Goal: Task Accomplishment & Management: Use online tool/utility

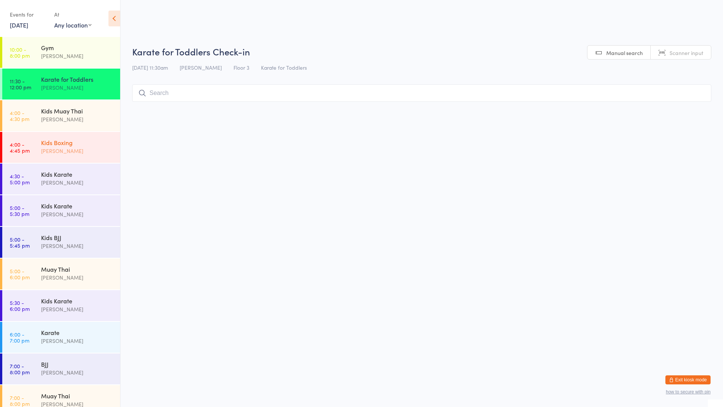
click at [77, 145] on div "Kids Boxing" at bounding box center [77, 142] width 73 height 8
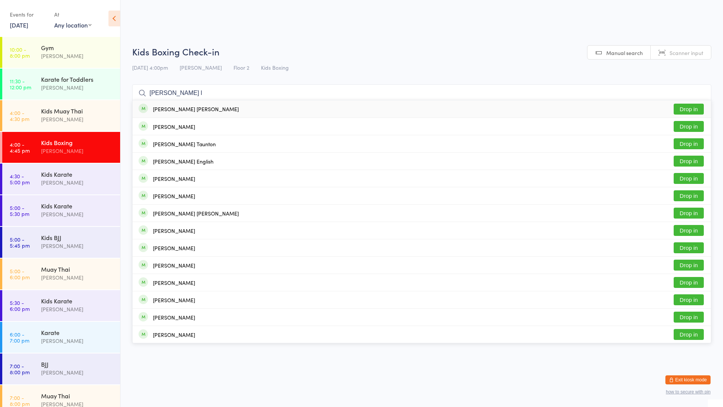
type input "[PERSON_NAME] l"
click at [686, 107] on button "Drop in" at bounding box center [689, 109] width 30 height 11
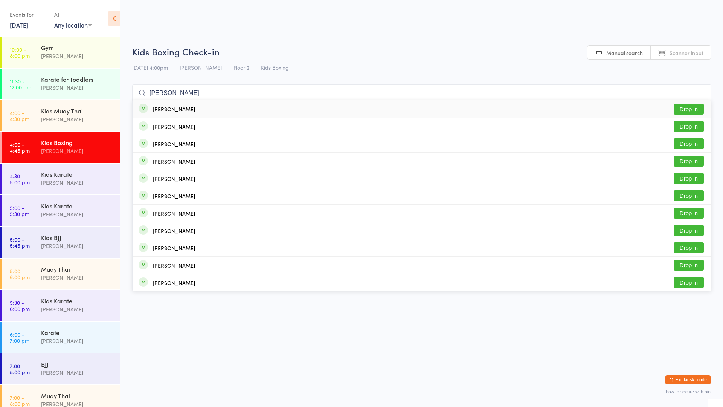
type input "[PERSON_NAME]"
click at [688, 107] on button "Drop in" at bounding box center [689, 109] width 30 height 11
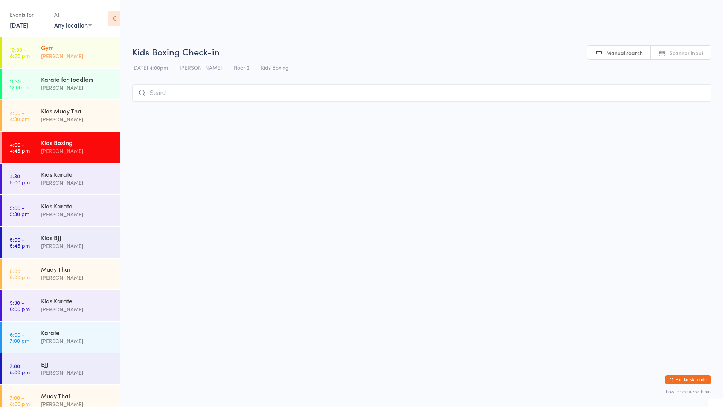
click at [63, 53] on div "[PERSON_NAME]" at bounding box center [77, 56] width 73 height 9
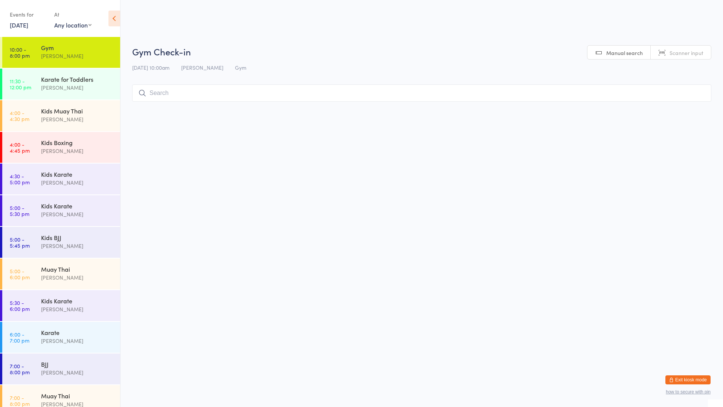
click at [238, 93] on input "search" at bounding box center [421, 92] width 579 height 17
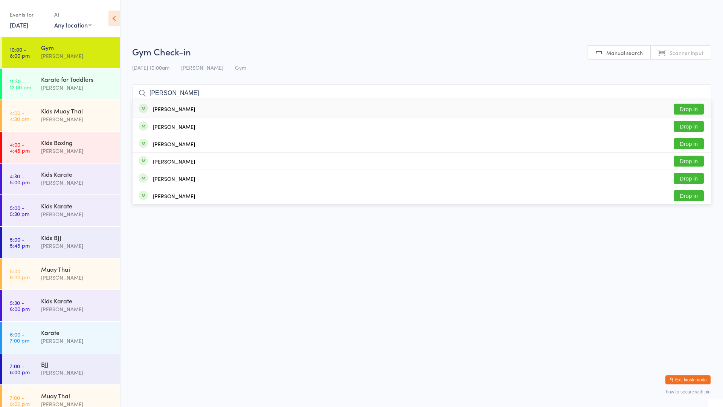
type input "[PERSON_NAME]"
click at [243, 110] on div "[PERSON_NAME] Drop in" at bounding box center [422, 108] width 578 height 17
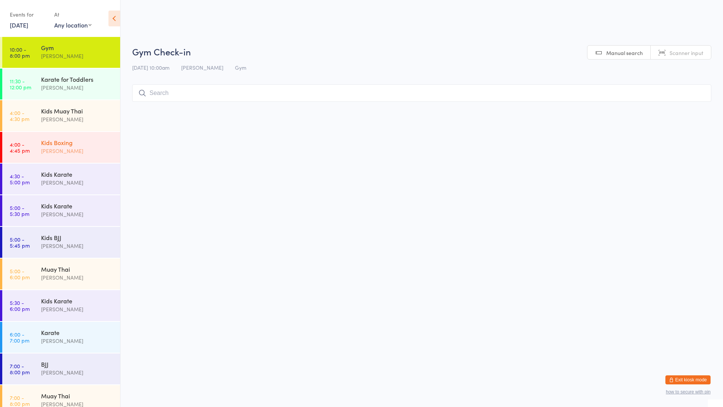
click at [91, 147] on div "[PERSON_NAME]" at bounding box center [77, 150] width 73 height 9
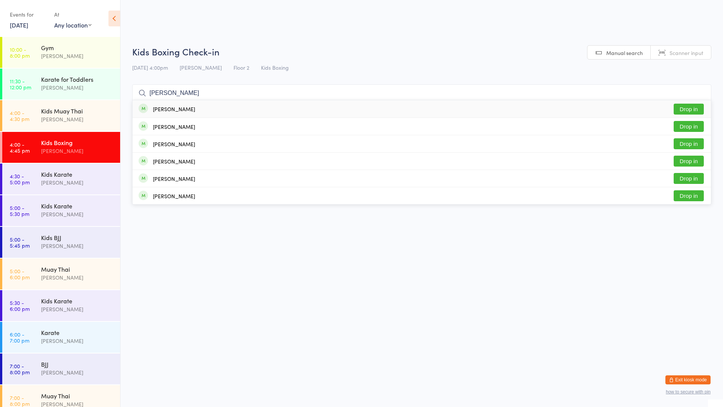
type input "[PERSON_NAME]"
click at [186, 104] on div "[PERSON_NAME] Drop in" at bounding box center [422, 108] width 578 height 17
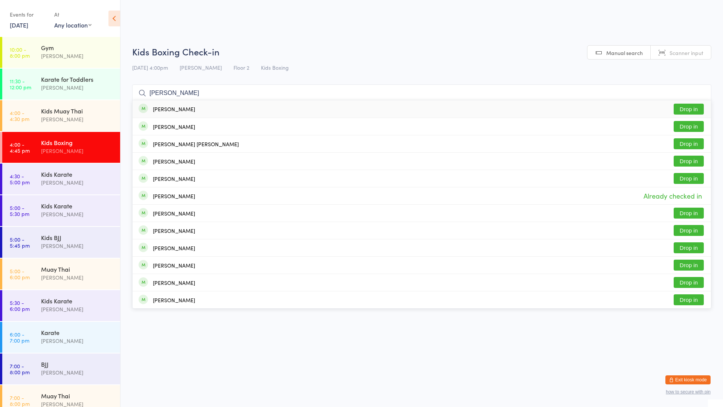
type input "[PERSON_NAME]"
click at [193, 110] on div "[PERSON_NAME] Drop in" at bounding box center [422, 108] width 578 height 17
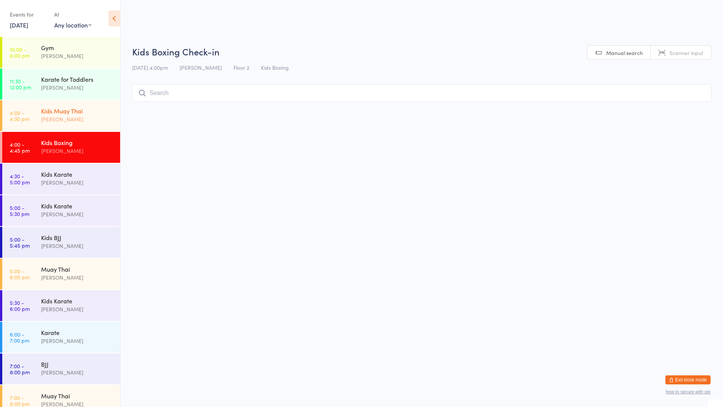
click at [79, 120] on div "[PERSON_NAME]" at bounding box center [77, 119] width 73 height 9
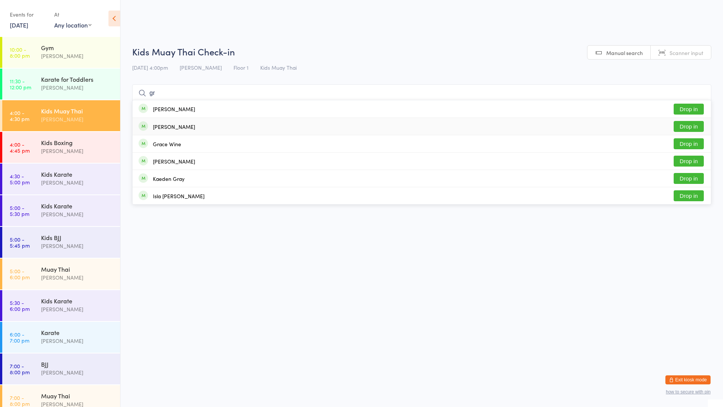
type input "gr"
drag, startPoint x: 696, startPoint y: 123, endPoint x: 701, endPoint y: 123, distance: 5.3
click at [701, 123] on button "Drop in" at bounding box center [689, 126] width 30 height 11
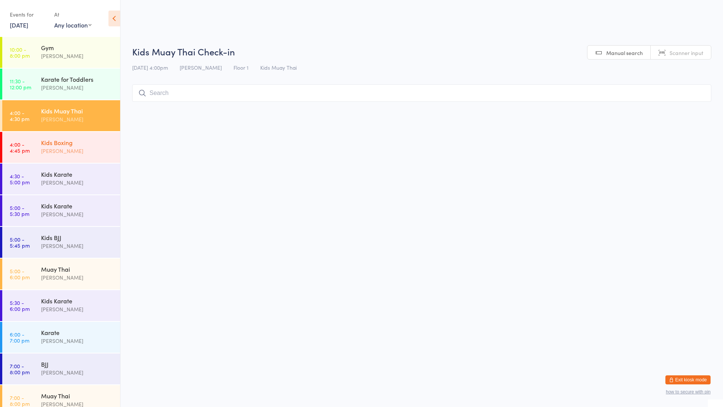
click at [69, 152] on div "[PERSON_NAME]" at bounding box center [77, 150] width 73 height 9
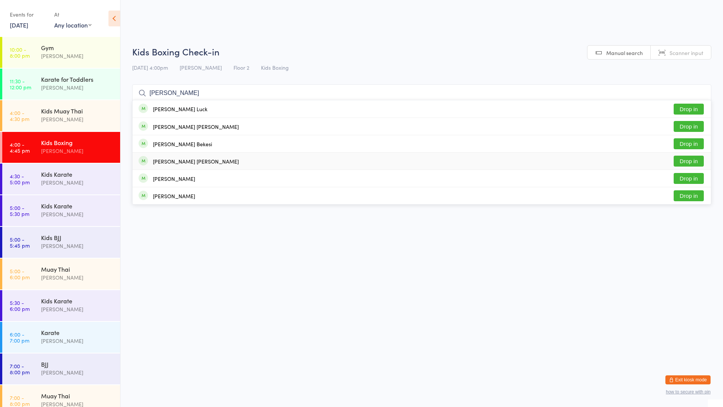
type input "[PERSON_NAME]"
click at [703, 160] on button "Drop in" at bounding box center [689, 160] width 30 height 11
type input "[DEMOGRAPHIC_DATA] zlot"
click at [198, 109] on div "[PERSON_NAME] Drop in" at bounding box center [422, 108] width 578 height 17
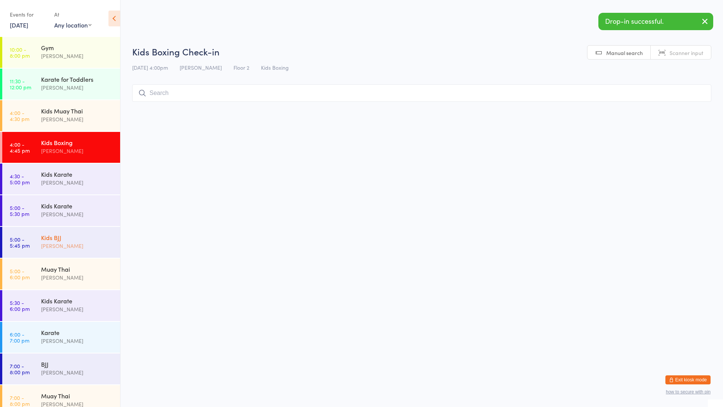
click at [62, 236] on div "Kids BJJ" at bounding box center [77, 237] width 73 height 8
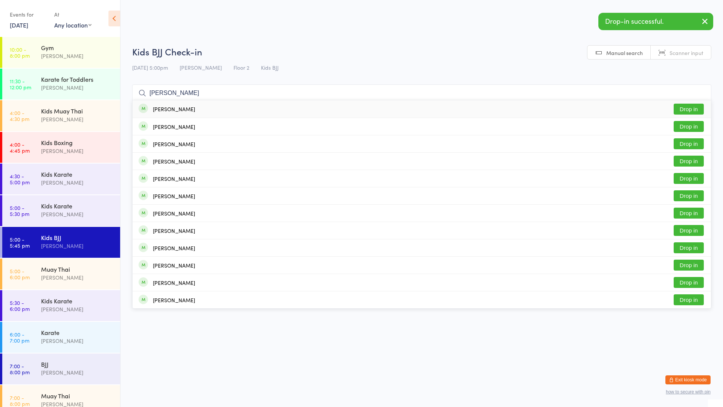
type input "[PERSON_NAME]"
click at [175, 112] on div "[PERSON_NAME]" at bounding box center [174, 109] width 42 height 6
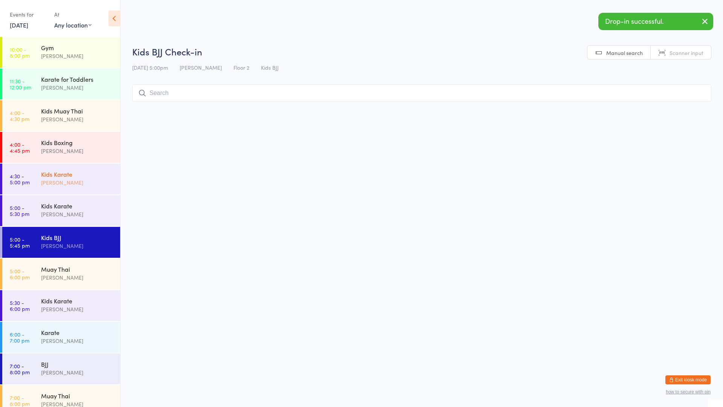
click at [59, 172] on div "Kids Karate" at bounding box center [77, 174] width 73 height 8
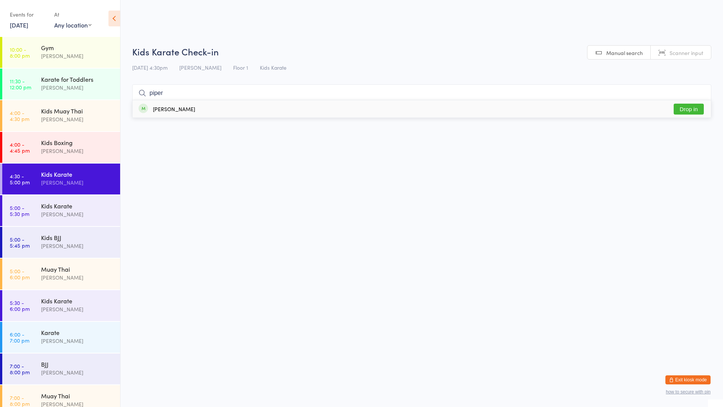
type input "piper"
click at [187, 109] on div "[PERSON_NAME]" at bounding box center [174, 109] width 42 height 6
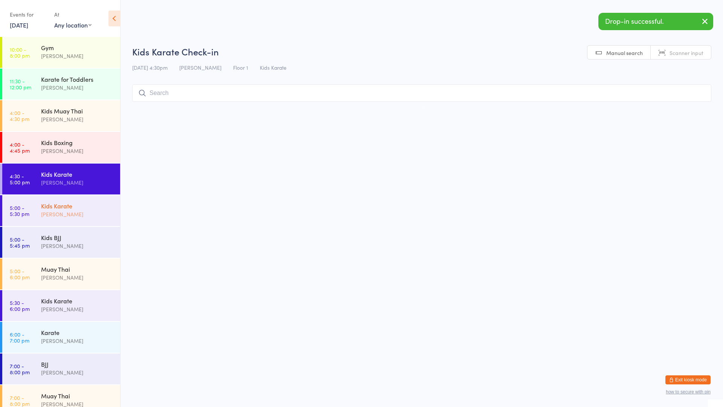
click at [71, 204] on div "Kids Karate" at bounding box center [77, 205] width 73 height 8
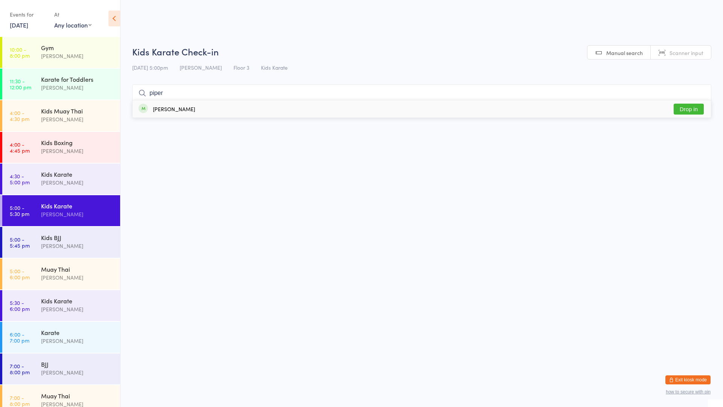
type input "piper"
click at [184, 110] on div "[PERSON_NAME]" at bounding box center [174, 109] width 42 height 6
click at [61, 145] on div "Kids Boxing" at bounding box center [77, 142] width 73 height 8
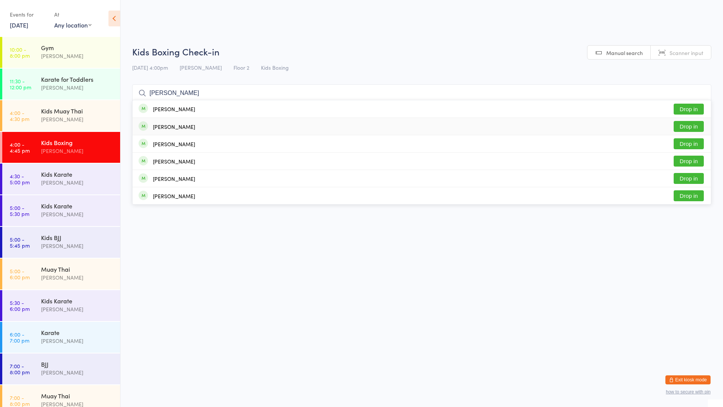
type input "[PERSON_NAME]"
click at [690, 125] on button "Drop in" at bounding box center [689, 126] width 30 height 11
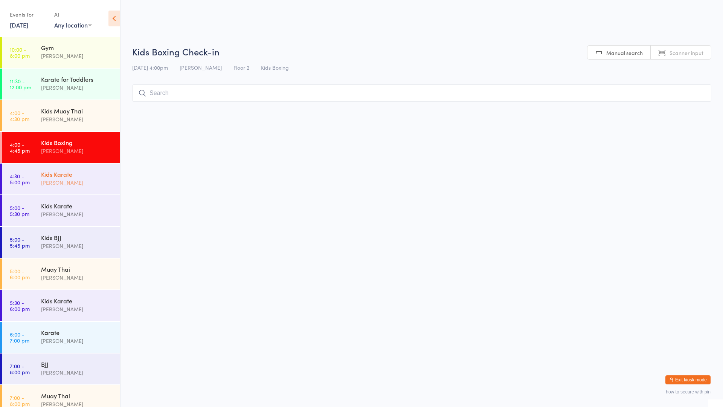
click at [59, 184] on div "[PERSON_NAME]" at bounding box center [77, 182] width 73 height 9
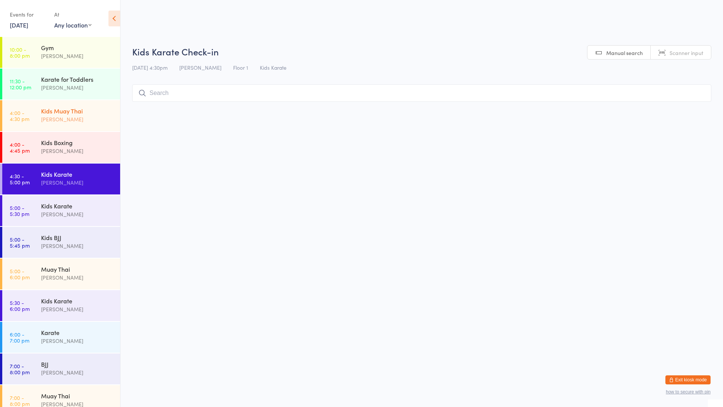
click at [43, 120] on div "[PERSON_NAME]" at bounding box center [77, 119] width 73 height 9
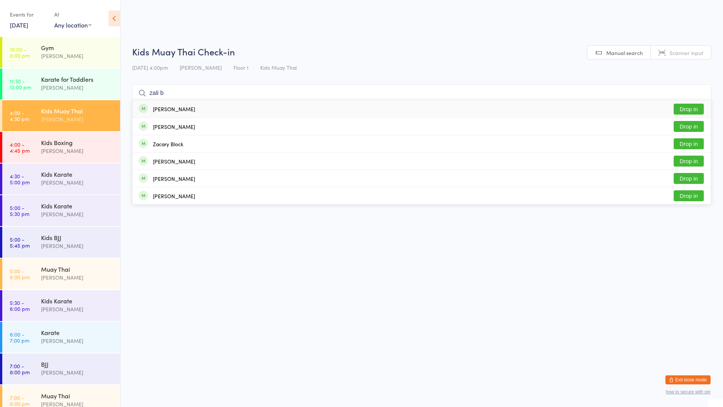
type input "zali b"
click at [693, 111] on button "Drop in" at bounding box center [689, 109] width 30 height 11
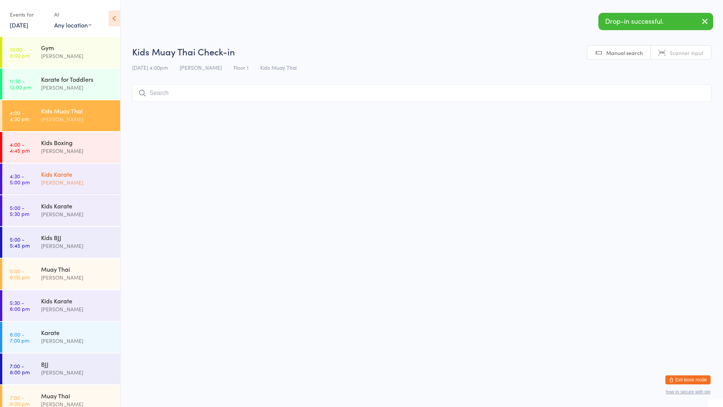
click at [58, 190] on div "Kids Karate [PERSON_NAME]" at bounding box center [80, 178] width 79 height 30
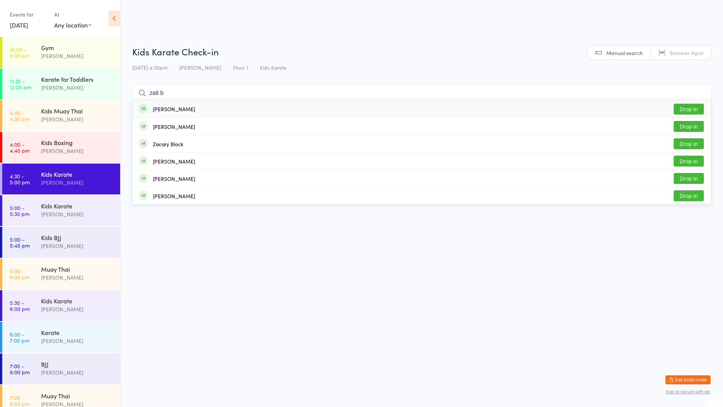
type input "zali b"
drag, startPoint x: 686, startPoint y: 109, endPoint x: 688, endPoint y: 103, distance: 6.3
click at [687, 108] on button "Drop in" at bounding box center [689, 109] width 30 height 11
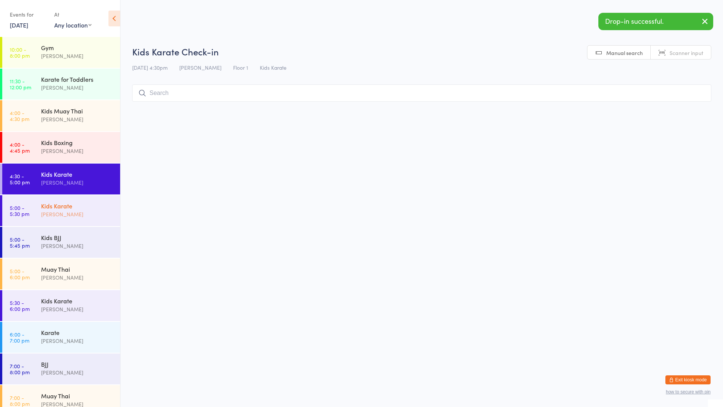
drag, startPoint x: 84, startPoint y: 212, endPoint x: 87, endPoint y: 211, distance: 3.8
click at [84, 211] on div "[PERSON_NAME]" at bounding box center [77, 214] width 73 height 9
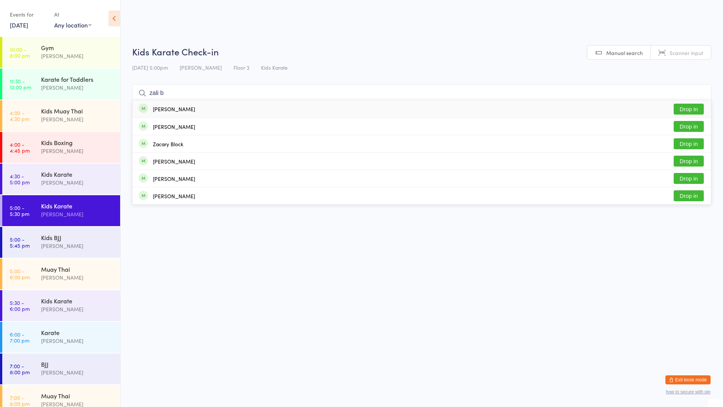
type input "zali b"
click at [698, 108] on button "Drop in" at bounding box center [689, 109] width 30 height 11
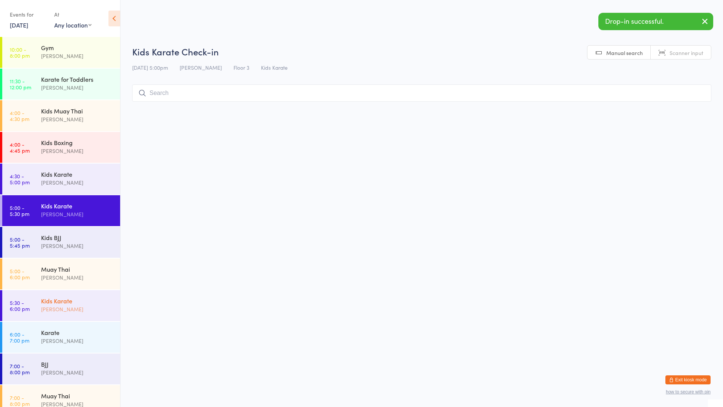
click at [60, 301] on div "Kids Karate" at bounding box center [77, 300] width 73 height 8
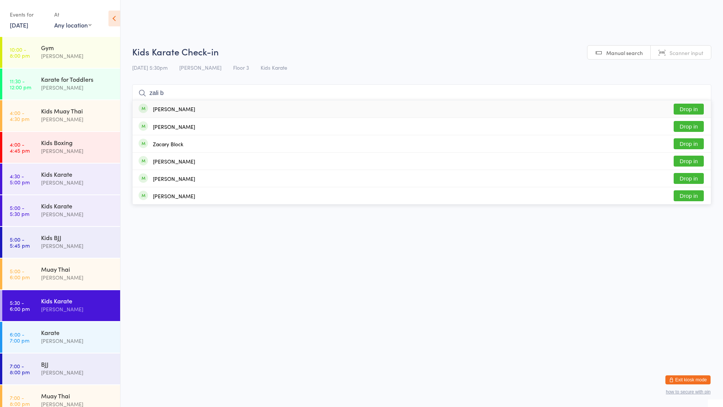
type input "zali b"
click at [685, 110] on button "Drop in" at bounding box center [689, 109] width 30 height 11
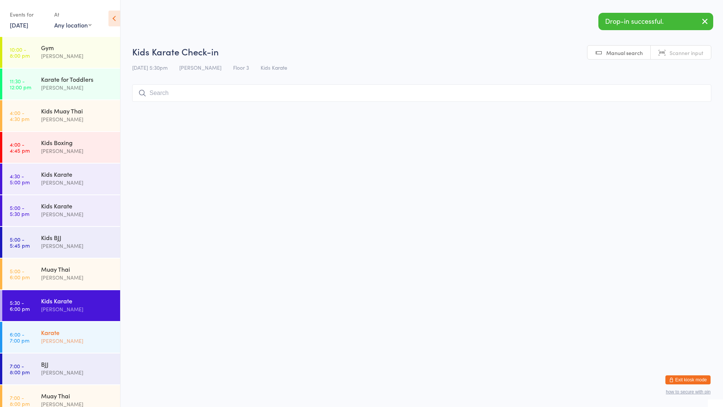
click at [17, 335] on time "6:00 - 7:00 pm" at bounding box center [20, 337] width 20 height 12
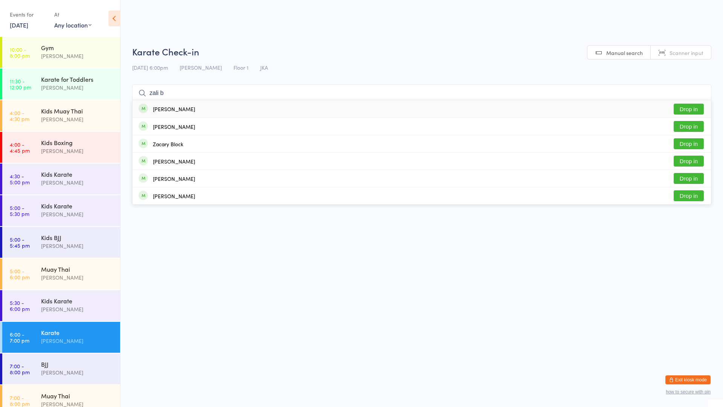
type input "zali b"
click at [700, 104] on button "Drop in" at bounding box center [689, 109] width 30 height 11
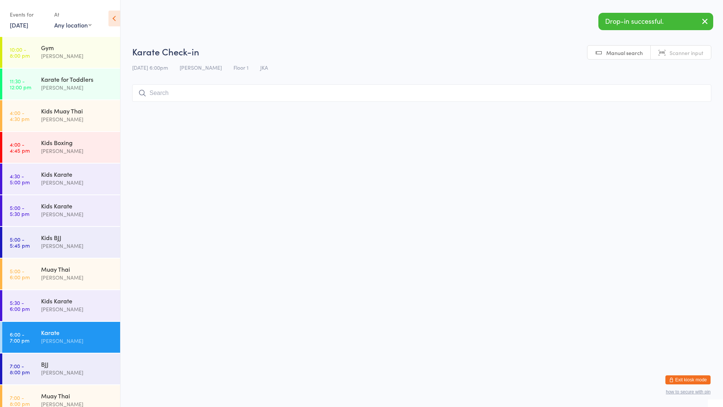
click at [58, 100] on li "11:30 - 12:00 pm Karate for Toddlers [PERSON_NAME]" at bounding box center [60, 85] width 120 height 32
click at [71, 128] on div "Kids Muay [DEMOGRAPHIC_DATA] [PERSON_NAME]" at bounding box center [80, 115] width 79 height 30
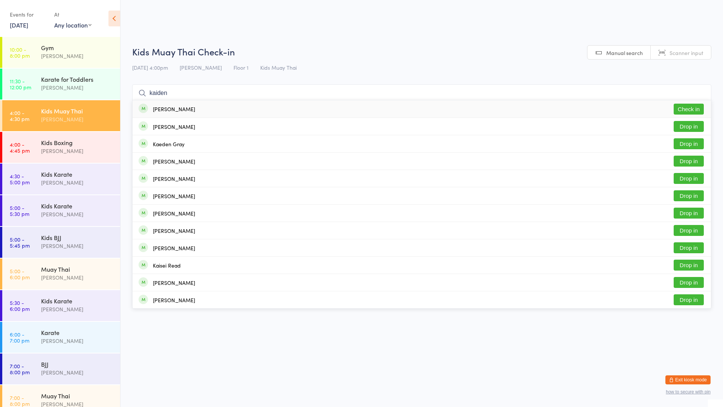
type input "kaiden"
click at [682, 102] on div "[PERSON_NAME] Check in" at bounding box center [422, 108] width 578 height 17
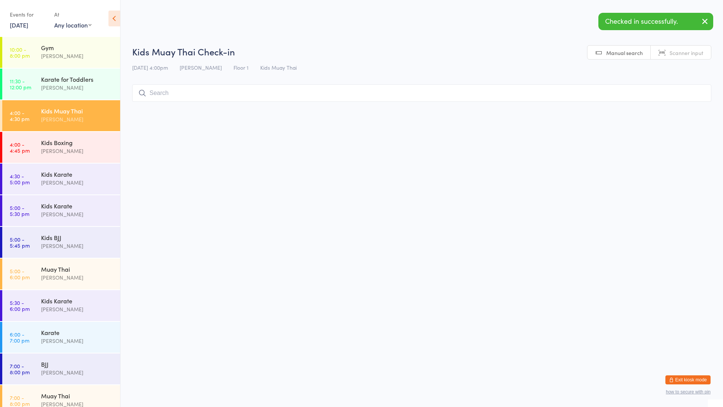
click at [664, 89] on input "search" at bounding box center [421, 92] width 579 height 17
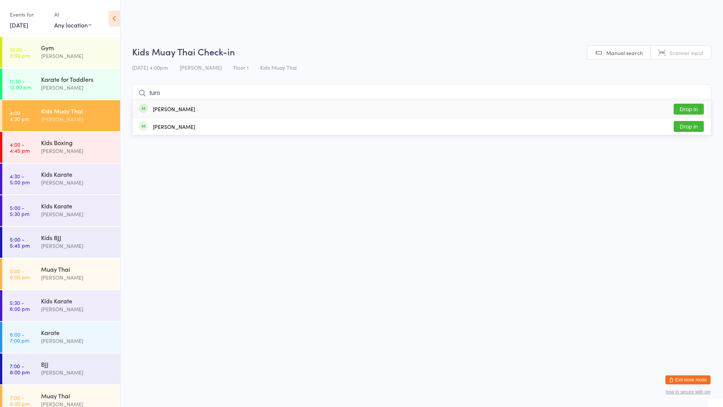
type input "turn"
drag, startPoint x: 239, startPoint y: 110, endPoint x: 246, endPoint y: 117, distance: 10.4
click at [240, 111] on div "[PERSON_NAME] Drop in" at bounding box center [422, 108] width 578 height 17
click at [23, 147] on time "4:00 - 4:45 pm" at bounding box center [20, 147] width 20 height 12
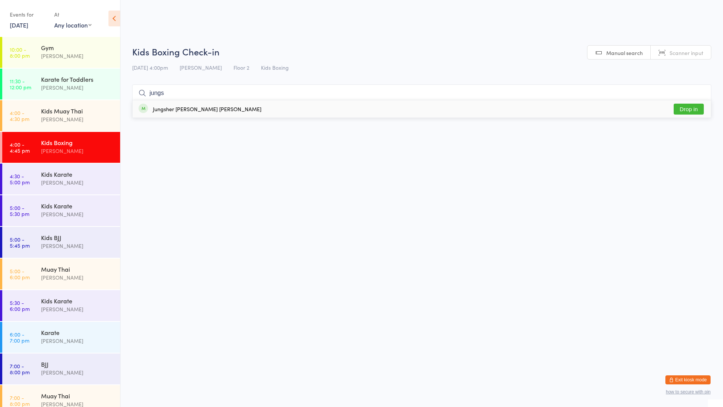
type input "jungs"
click at [683, 104] on button "Drop in" at bounding box center [689, 109] width 30 height 11
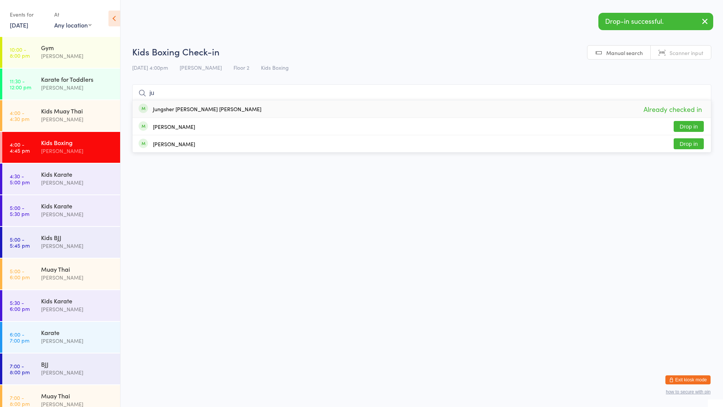
type input "j"
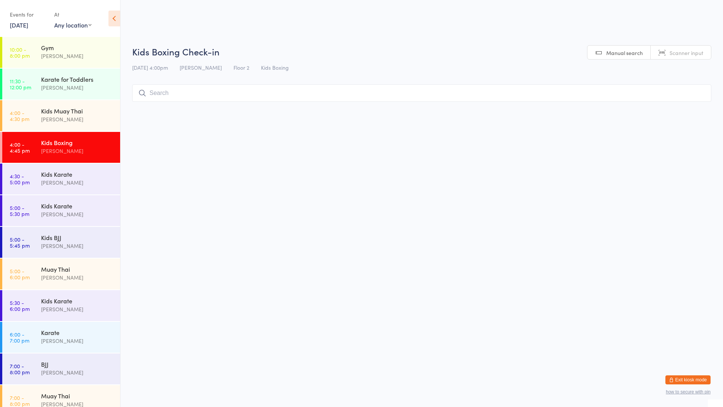
drag, startPoint x: 518, startPoint y: 334, endPoint x: 596, endPoint y: 343, distance: 78.5
click at [575, 341] on html "You have now entered Kiosk Mode. Members will be able to check themselves in us…" at bounding box center [361, 203] width 723 height 407
click at [83, 276] on div "[PERSON_NAME]" at bounding box center [77, 277] width 73 height 9
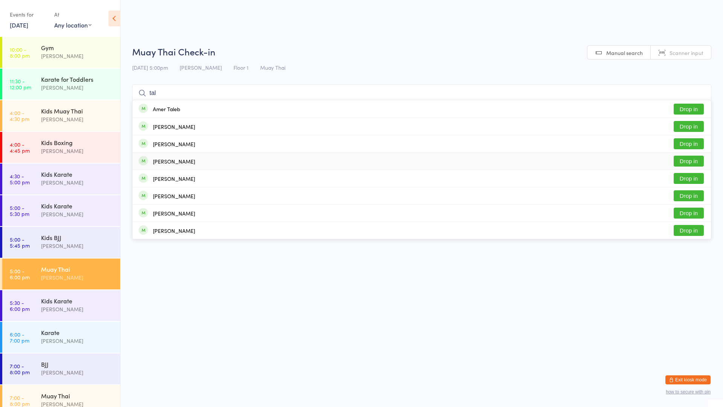
type input "tal"
drag, startPoint x: 151, startPoint y: 162, endPoint x: 159, endPoint y: 159, distance: 8.8
click at [152, 161] on div "[PERSON_NAME]" at bounding box center [167, 161] width 56 height 8
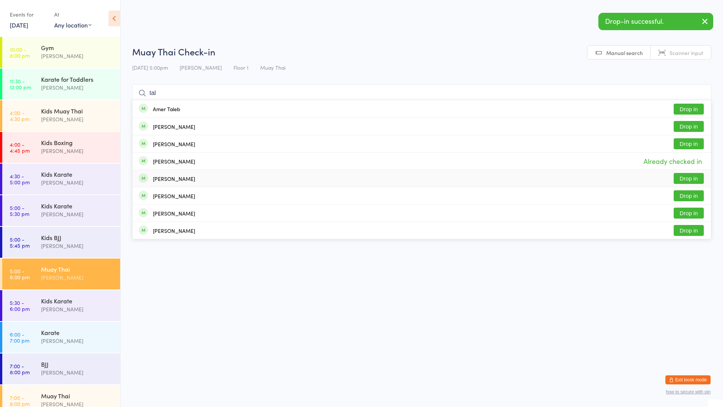
type input "tal"
click at [175, 177] on div "[PERSON_NAME]" at bounding box center [174, 178] width 42 height 6
type input "tal"
click at [224, 189] on div "[PERSON_NAME] Drop in" at bounding box center [422, 195] width 578 height 17
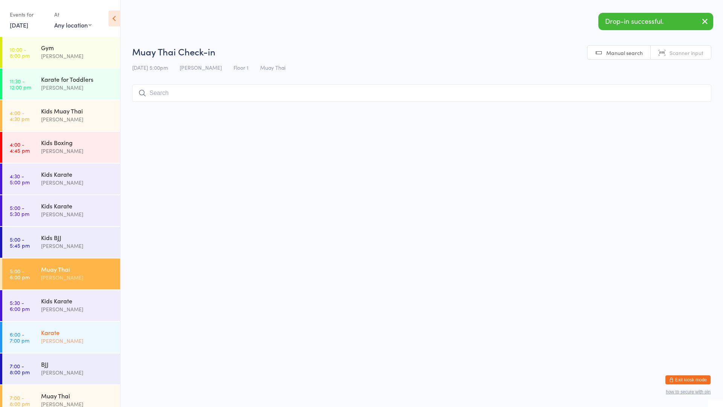
click at [62, 337] on div "[PERSON_NAME]" at bounding box center [77, 340] width 73 height 9
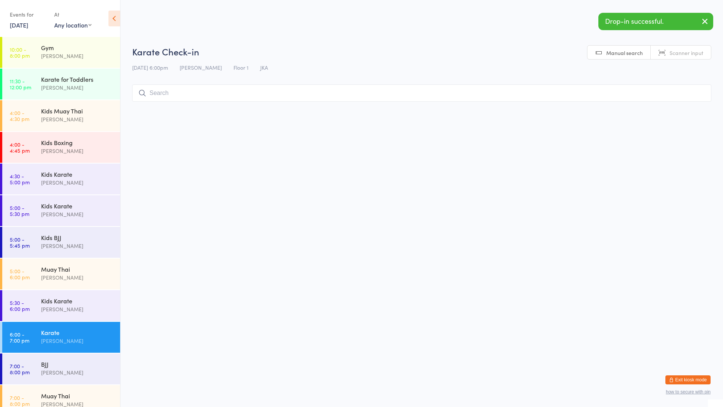
click at [70, 337] on div "[PERSON_NAME]" at bounding box center [77, 340] width 73 height 9
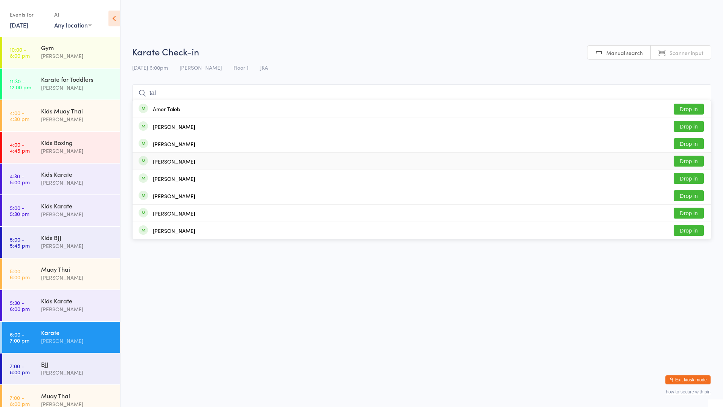
type input "tal"
click at [227, 165] on div "[PERSON_NAME] Drop in" at bounding box center [422, 160] width 578 height 17
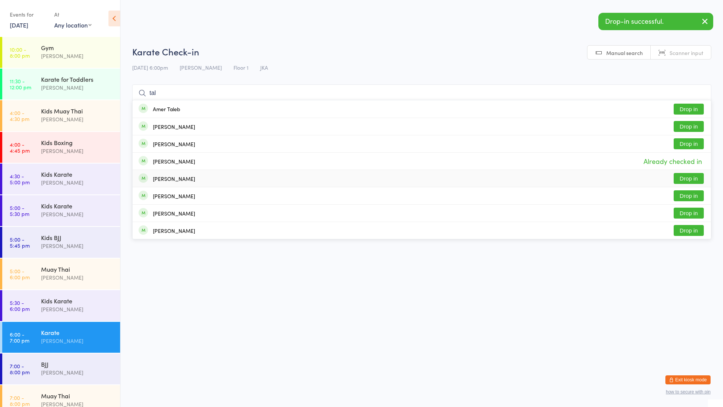
type input "tal"
click at [219, 178] on div "[PERSON_NAME] Drop in" at bounding box center [422, 178] width 578 height 17
type input "tal"
click at [255, 192] on div "[PERSON_NAME] Drop in" at bounding box center [422, 195] width 578 height 17
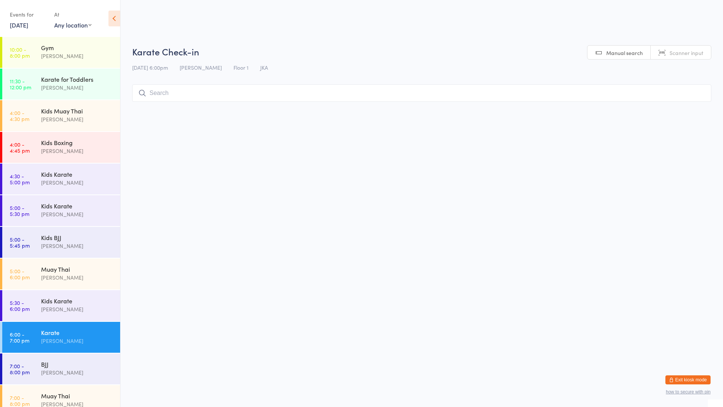
click at [199, 93] on input "search" at bounding box center [421, 92] width 579 height 17
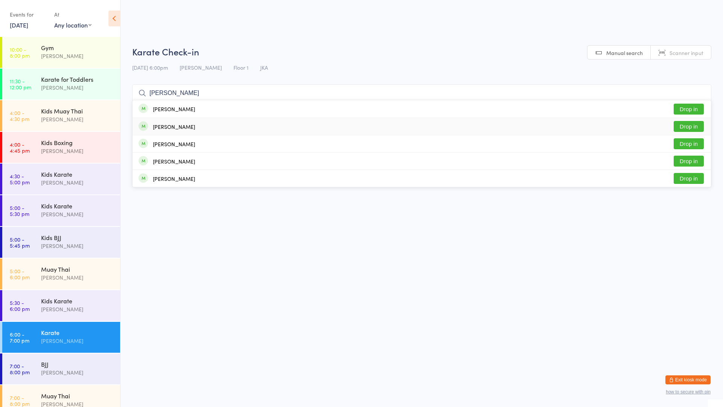
type input "[PERSON_NAME]"
click at [684, 123] on button "Drop in" at bounding box center [689, 126] width 30 height 11
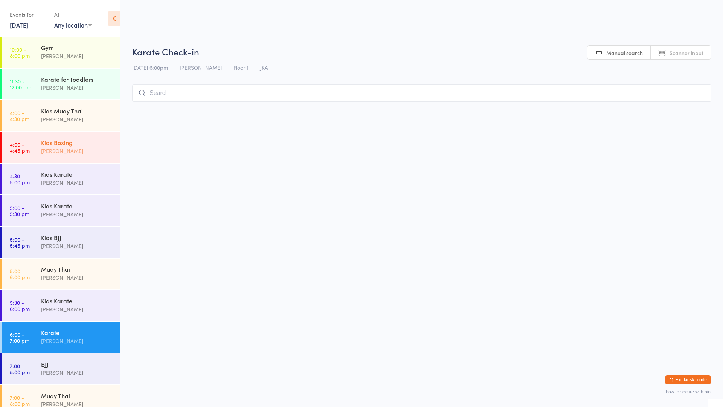
click at [72, 143] on div "Kids Boxing" at bounding box center [77, 142] width 73 height 8
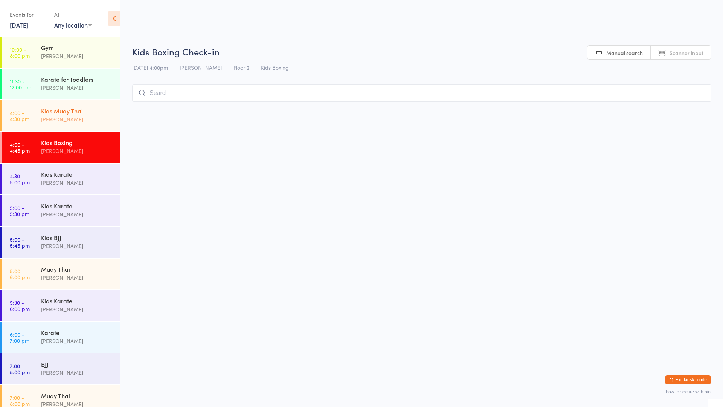
click at [56, 113] on div "Kids Muay Thai" at bounding box center [77, 111] width 73 height 8
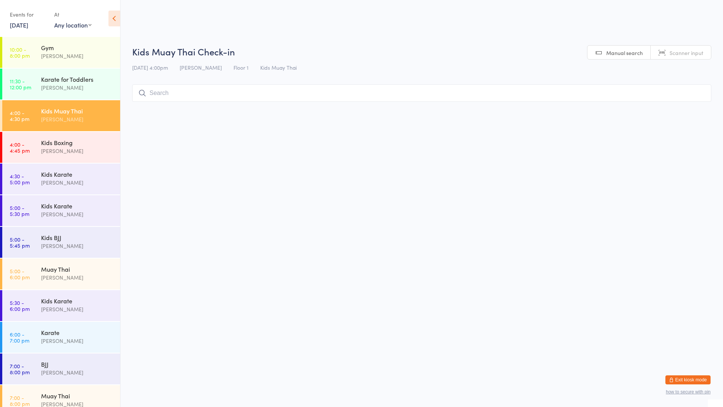
click at [184, 93] on input "search" at bounding box center [421, 92] width 579 height 17
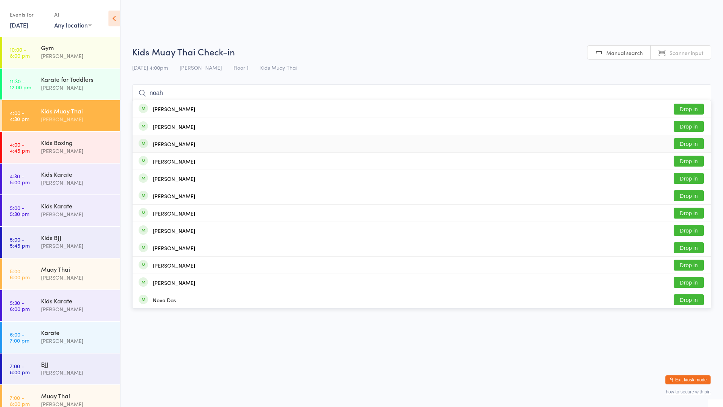
type input "noah"
click at [698, 145] on button "Drop in" at bounding box center [689, 143] width 30 height 11
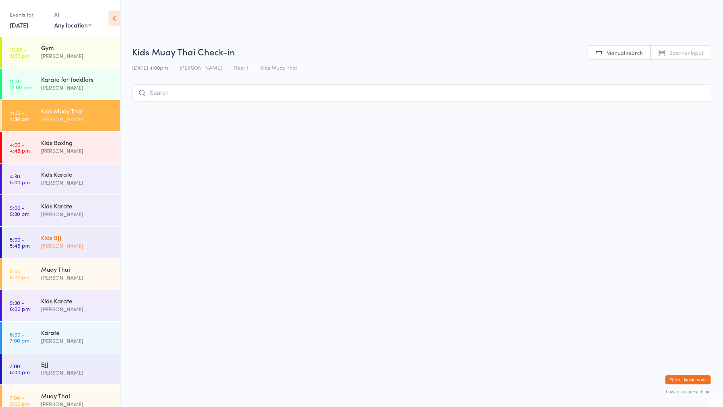
click at [65, 237] on div "Kids BJJ" at bounding box center [77, 237] width 73 height 8
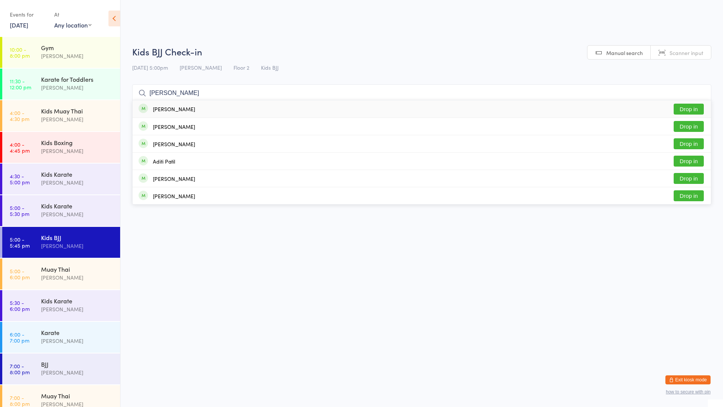
type input "[PERSON_NAME]"
click at [675, 106] on button "Drop in" at bounding box center [689, 109] width 30 height 11
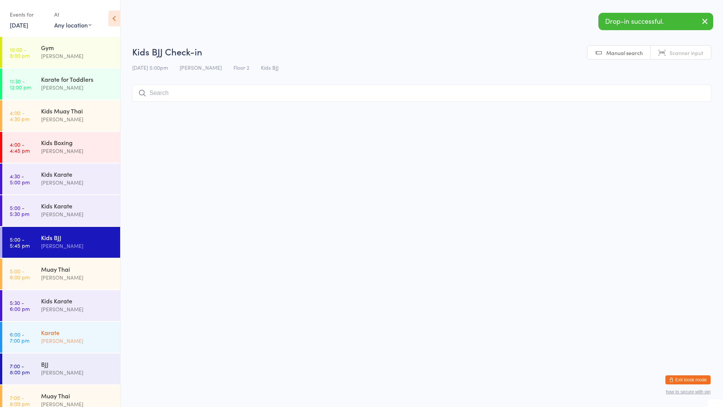
click at [46, 327] on div "Karate [PERSON_NAME]" at bounding box center [80, 337] width 79 height 30
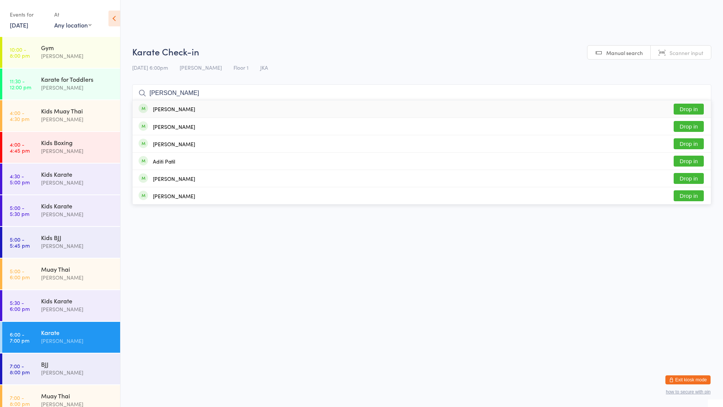
type input "[PERSON_NAME]"
drag, startPoint x: 690, startPoint y: 102, endPoint x: 690, endPoint y: 111, distance: 9.0
click at [690, 111] on div "[PERSON_NAME] Drop in" at bounding box center [422, 108] width 578 height 17
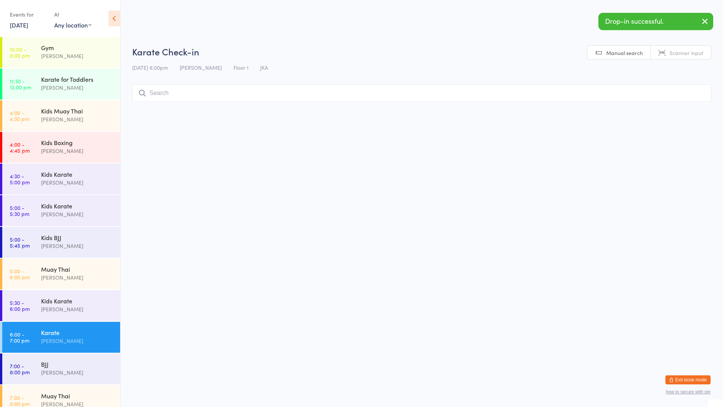
click at [102, 226] on li "5:00 - 5:30 pm Kids Karate [PERSON_NAME]" at bounding box center [60, 211] width 120 height 32
click at [75, 234] on div "Kids BJJ" at bounding box center [77, 237] width 73 height 8
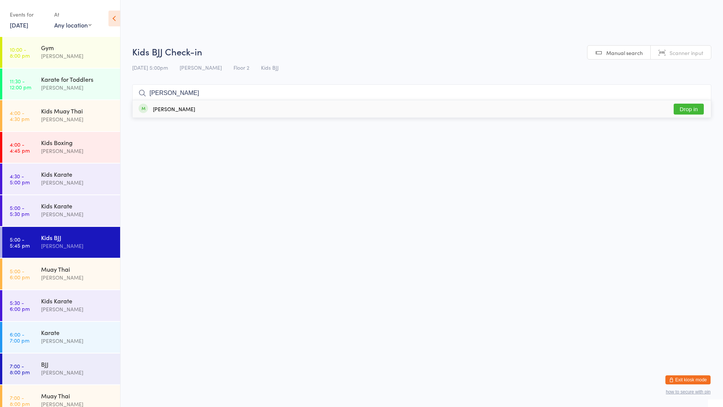
type input "[PERSON_NAME]"
click at [175, 110] on div "[PERSON_NAME]" at bounding box center [174, 109] width 42 height 6
click at [45, 285] on div "Muay Thai [PERSON_NAME]" at bounding box center [80, 273] width 79 height 30
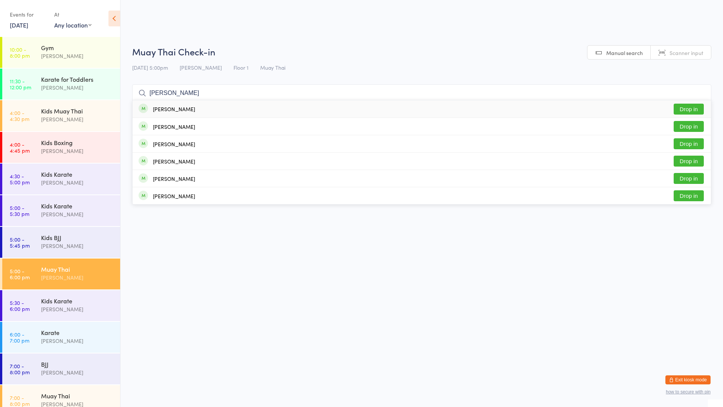
type input "[PERSON_NAME]"
click at [226, 103] on div "[PERSON_NAME] Drop in" at bounding box center [422, 108] width 578 height 17
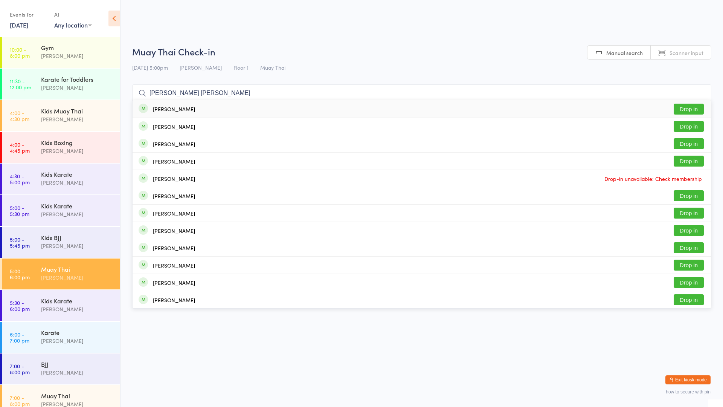
type input "[PERSON_NAME] [PERSON_NAME]"
click at [686, 107] on button "Drop in" at bounding box center [689, 109] width 30 height 11
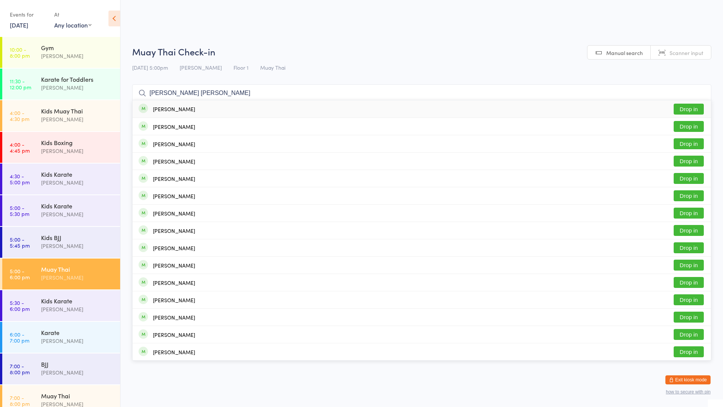
type input "[PERSON_NAME] [PERSON_NAME]"
click at [684, 110] on button "Drop in" at bounding box center [689, 109] width 30 height 11
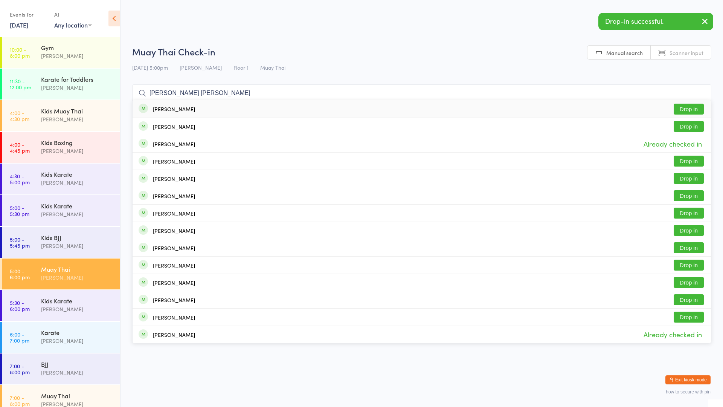
type input "[PERSON_NAME] [PERSON_NAME]"
click at [690, 111] on button "Drop in" at bounding box center [689, 109] width 30 height 11
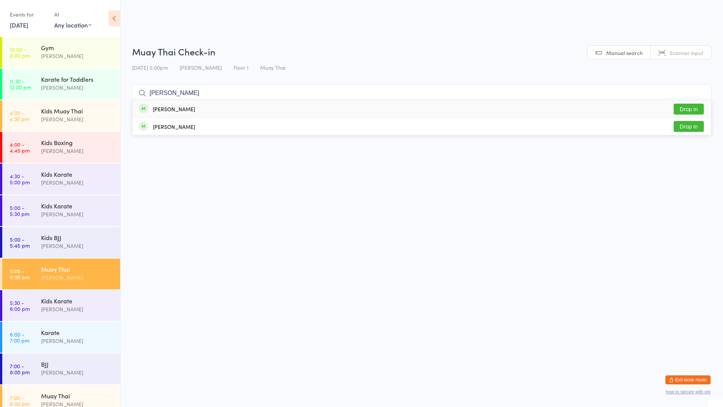
type input "[PERSON_NAME]"
click at [686, 107] on button "Drop in" at bounding box center [689, 109] width 30 height 11
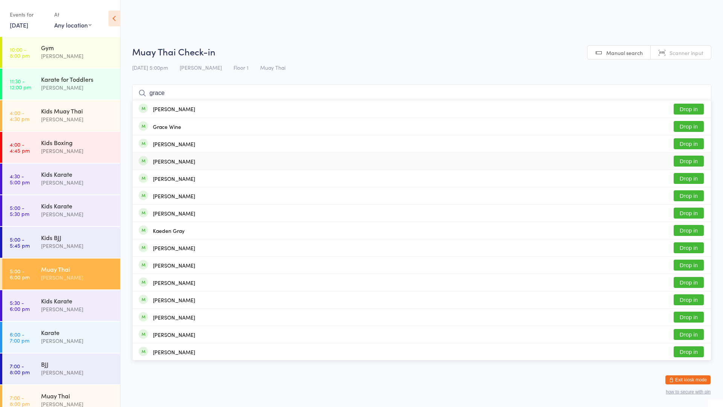
type input "grace"
click at [176, 160] on div "[PERSON_NAME]" at bounding box center [174, 161] width 42 height 6
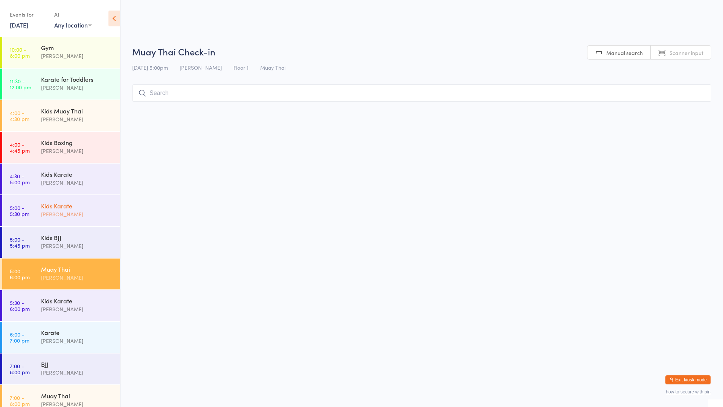
click at [65, 212] on div "[PERSON_NAME]" at bounding box center [77, 214] width 73 height 9
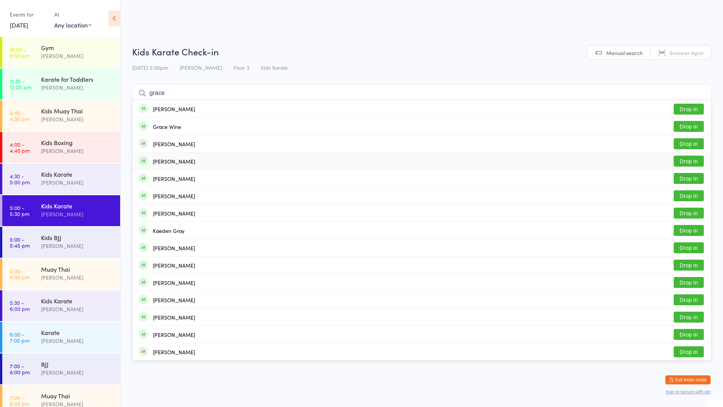
type input "grace"
click at [198, 161] on div "[PERSON_NAME] Drop in" at bounding box center [422, 160] width 578 height 17
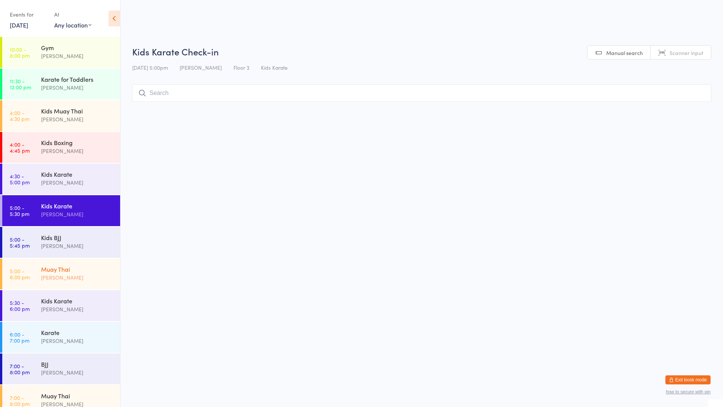
click at [64, 267] on div "Muay Thai" at bounding box center [77, 269] width 73 height 8
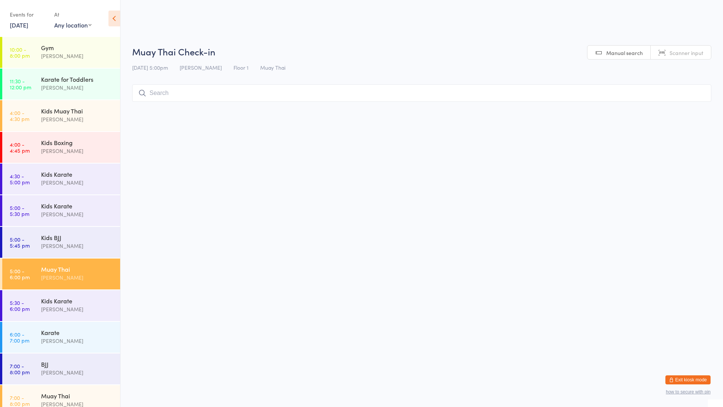
click at [214, 90] on input "search" at bounding box center [421, 92] width 579 height 17
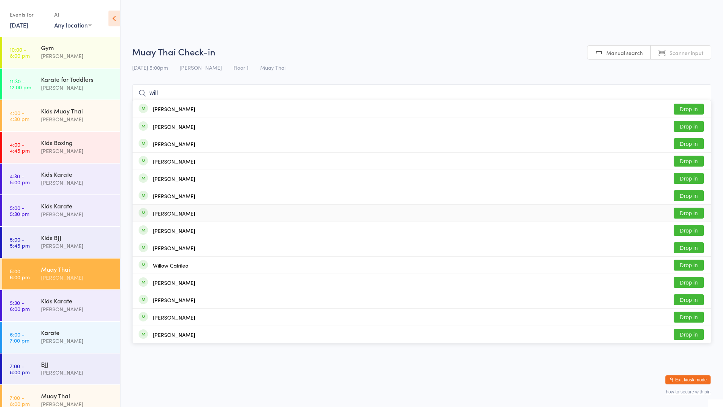
type input "will"
click at [189, 210] on div "[PERSON_NAME] Drop in" at bounding box center [422, 212] width 578 height 17
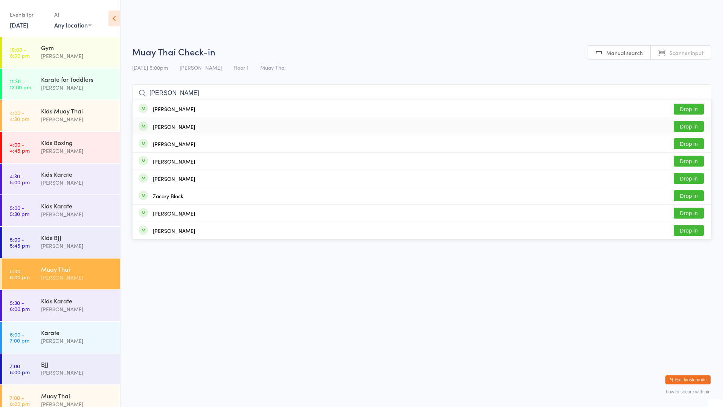
type input "[PERSON_NAME]"
click at [193, 128] on div "[PERSON_NAME] Drop in" at bounding box center [422, 126] width 578 height 17
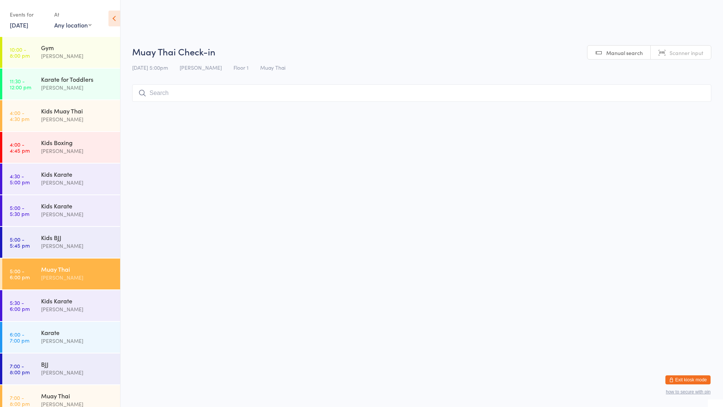
click at [225, 91] on input "search" at bounding box center [421, 92] width 579 height 17
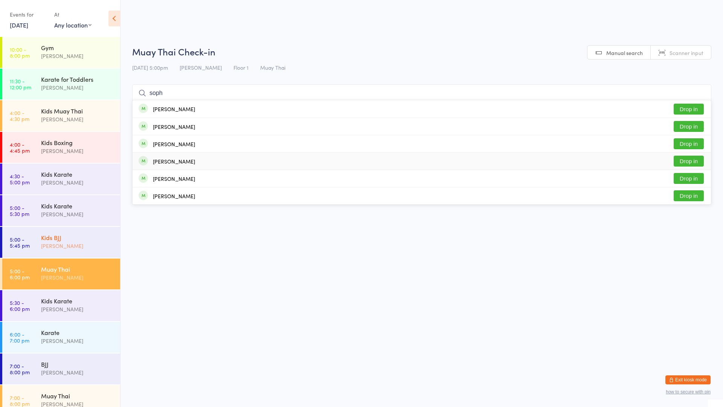
type input "soph"
click at [60, 238] on div "Kids BJJ" at bounding box center [77, 237] width 73 height 8
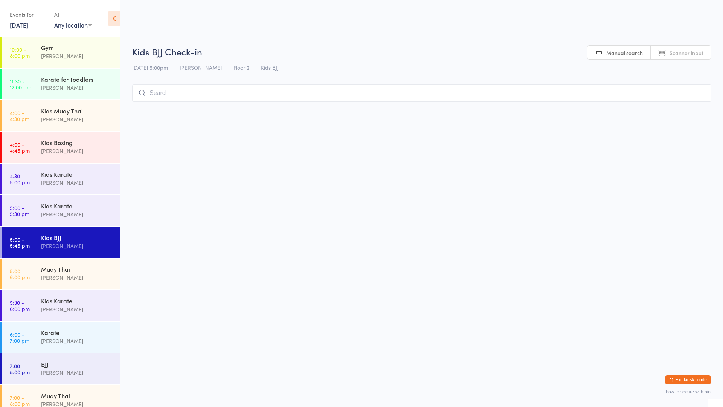
click at [169, 99] on input "search" at bounding box center [421, 92] width 579 height 17
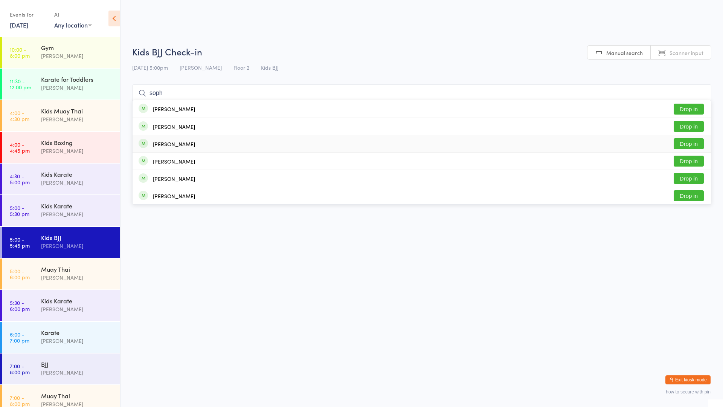
type input "soph"
click at [188, 143] on div "[PERSON_NAME]" at bounding box center [174, 144] width 42 height 6
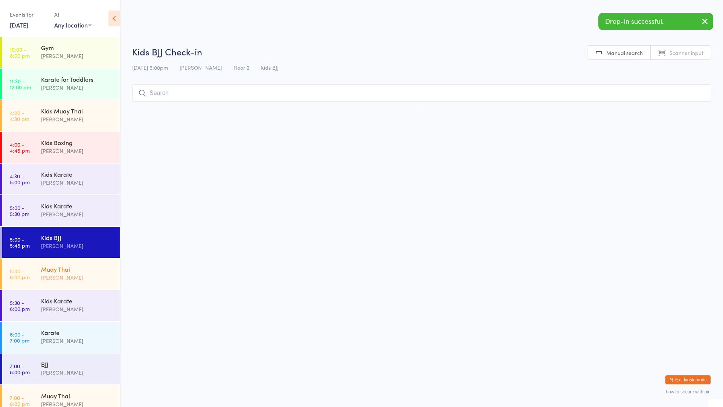
click at [85, 279] on div "[PERSON_NAME]" at bounding box center [77, 277] width 73 height 9
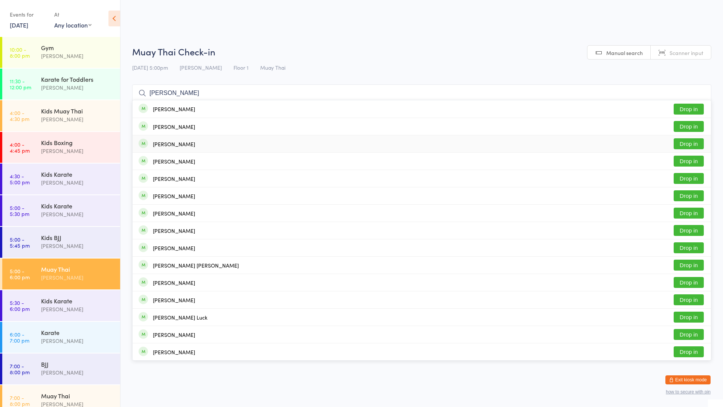
type input "[PERSON_NAME]"
click at [172, 141] on div "[PERSON_NAME]" at bounding box center [174, 144] width 42 height 6
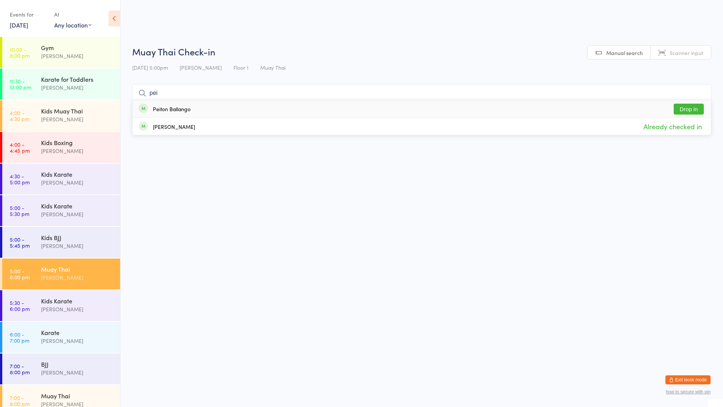
type input "pei"
click at [276, 108] on div "Peiton Ballango Drop in" at bounding box center [422, 108] width 578 height 17
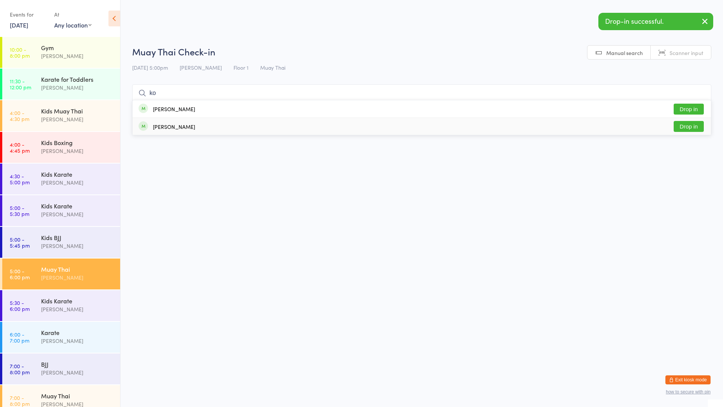
type input "k"
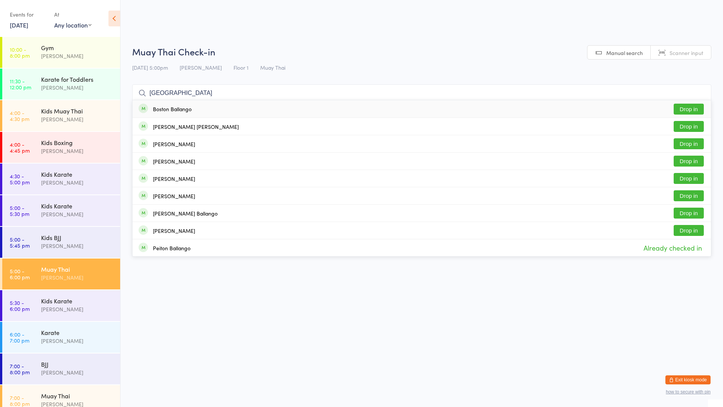
type input "[GEOGRAPHIC_DATA]"
click at [148, 113] on div "Boston Ballango Drop in" at bounding box center [422, 108] width 578 height 17
type input "[PERSON_NAME]"
click at [178, 143] on div "[PERSON_NAME] Ballango" at bounding box center [185, 144] width 65 height 6
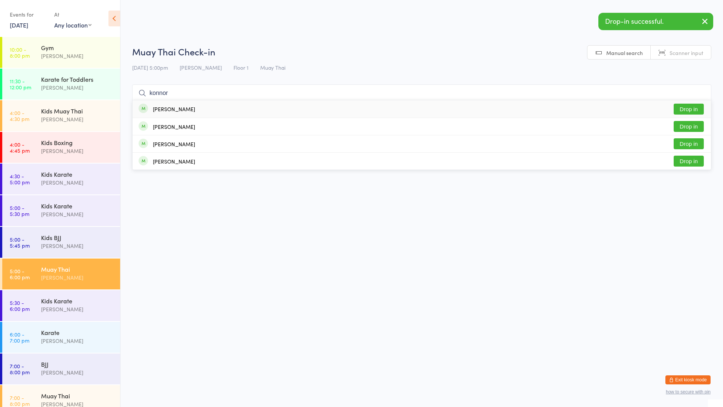
type input "konnor"
drag, startPoint x: 223, startPoint y: 112, endPoint x: 226, endPoint y: 102, distance: 10.6
click at [223, 111] on div "[PERSON_NAME] Drop in" at bounding box center [422, 108] width 578 height 17
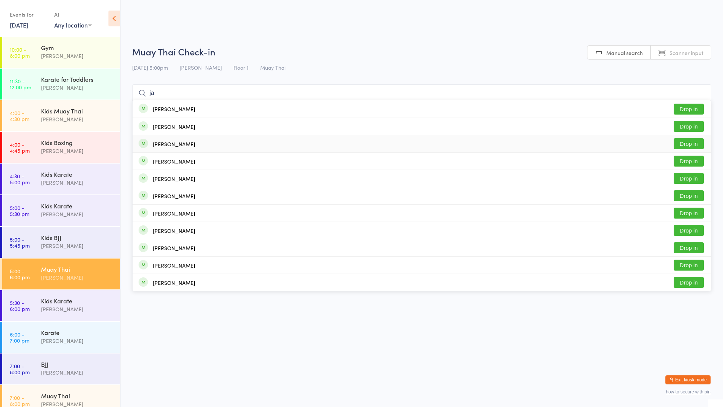
type input "ja"
drag, startPoint x: 170, startPoint y: 142, endPoint x: 174, endPoint y: 147, distance: 6.5
click at [174, 147] on div "[PERSON_NAME]" at bounding box center [174, 144] width 42 height 6
type input "[PERSON_NAME]"
click at [673, 161] on div "[PERSON_NAME] English Drop in" at bounding box center [422, 160] width 578 height 17
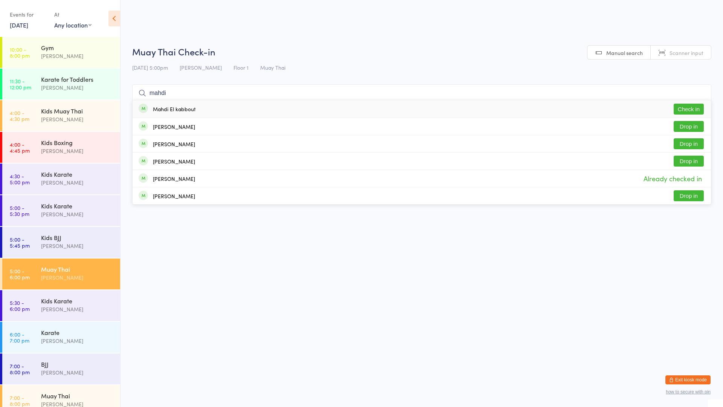
type input "mahdi"
click at [218, 110] on div "[PERSON_NAME] kabbout Check in" at bounding box center [422, 108] width 578 height 17
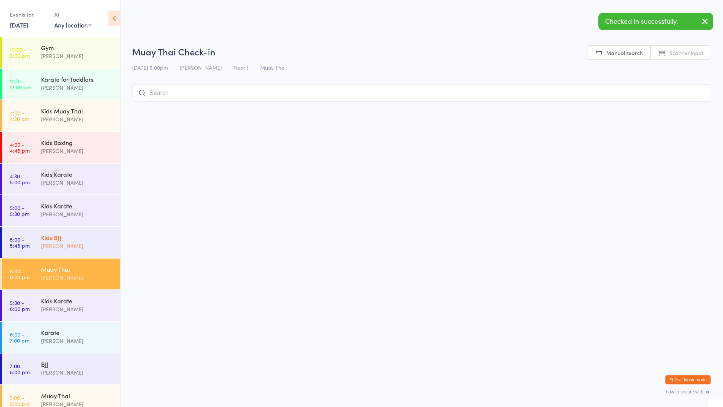
click at [57, 228] on div "Kids BJJ [PERSON_NAME]" at bounding box center [80, 242] width 79 height 30
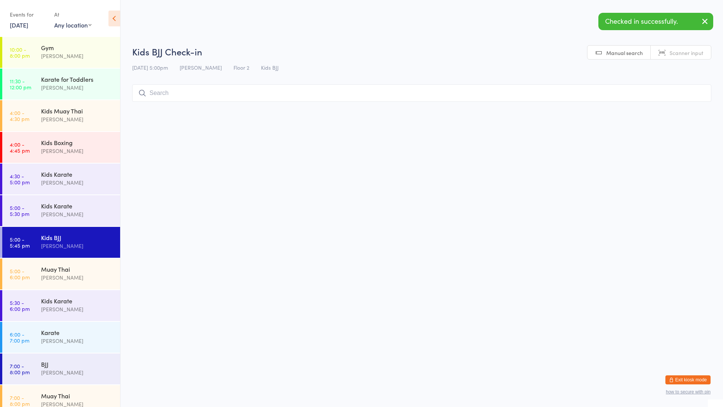
click at [176, 98] on input "search" at bounding box center [421, 92] width 579 height 17
type input "o"
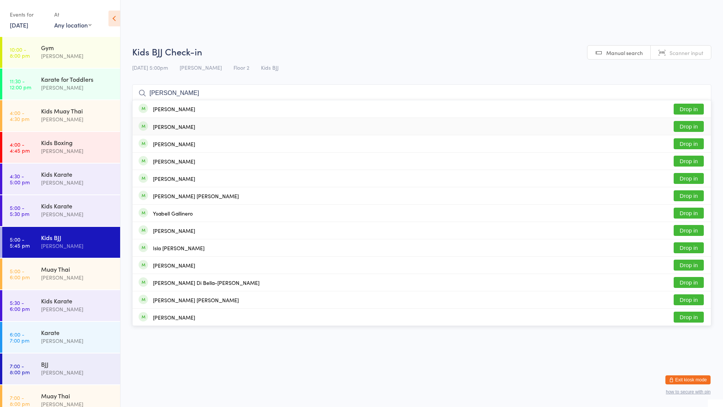
type input "[PERSON_NAME]"
drag, startPoint x: 694, startPoint y: 123, endPoint x: 681, endPoint y: 124, distance: 12.5
click at [692, 123] on button "Drop in" at bounding box center [689, 126] width 30 height 11
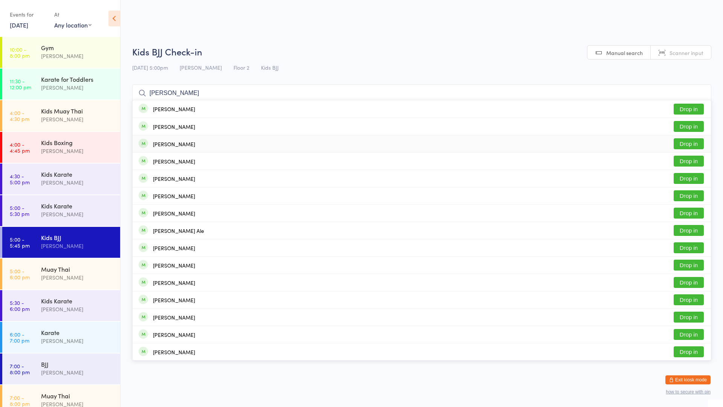
type input "[PERSON_NAME]"
click at [689, 144] on button "Drop in" at bounding box center [689, 143] width 30 height 11
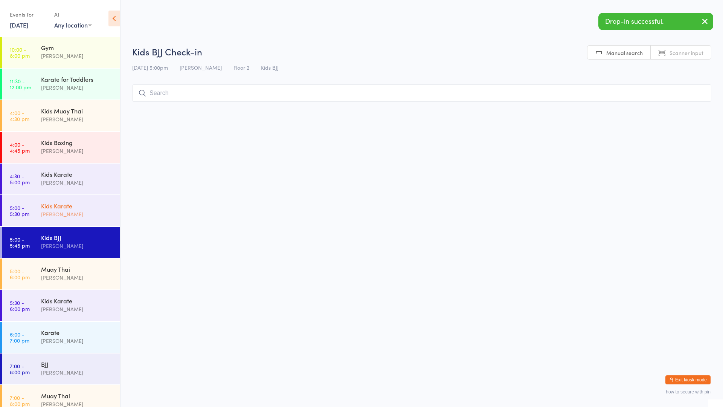
click at [61, 210] on div "[PERSON_NAME]" at bounding box center [77, 214] width 73 height 9
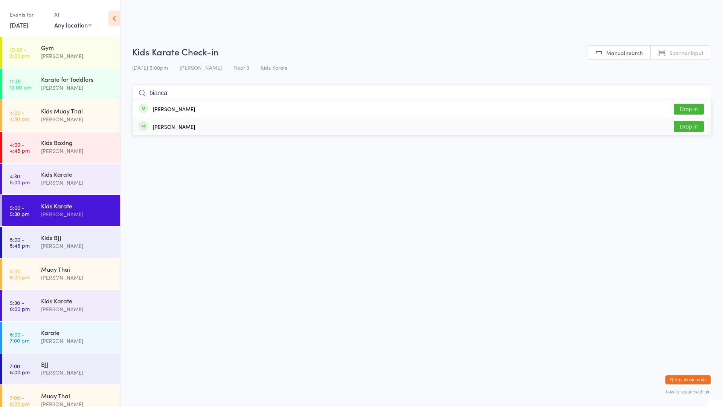
type input "bianca"
click at [688, 122] on button "Drop in" at bounding box center [689, 126] width 30 height 11
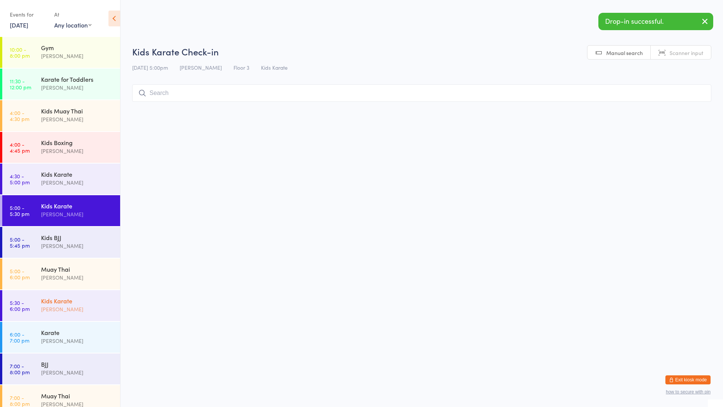
click at [48, 309] on div "[PERSON_NAME]" at bounding box center [77, 309] width 73 height 9
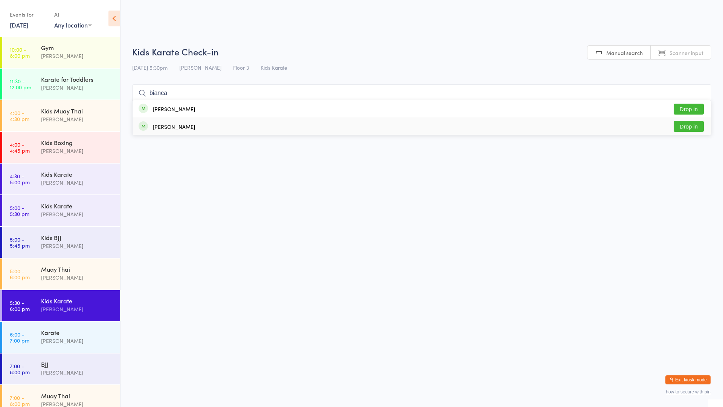
type input "bianca"
click at [688, 128] on button "Drop in" at bounding box center [689, 126] width 30 height 11
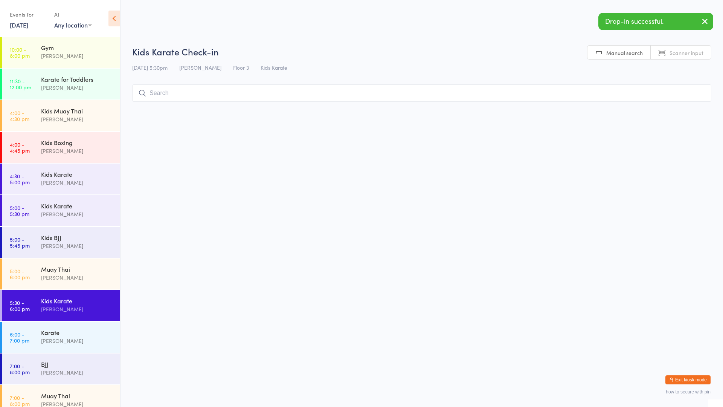
click at [164, 96] on input "search" at bounding box center [421, 92] width 579 height 17
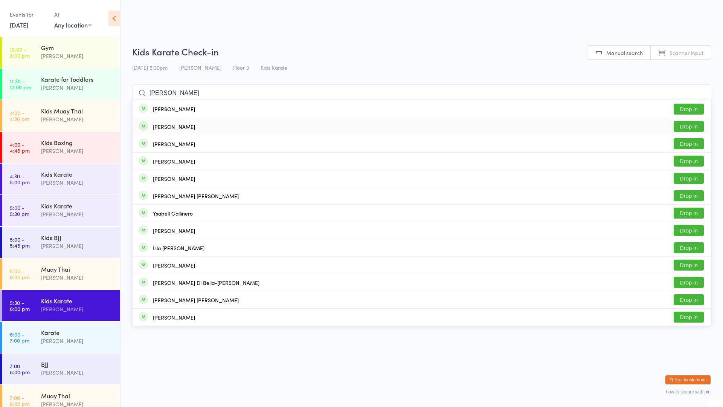
type input "[PERSON_NAME]"
drag, startPoint x: 692, startPoint y: 124, endPoint x: 690, endPoint y: 120, distance: 4.2
click at [695, 123] on button "Drop in" at bounding box center [689, 126] width 30 height 11
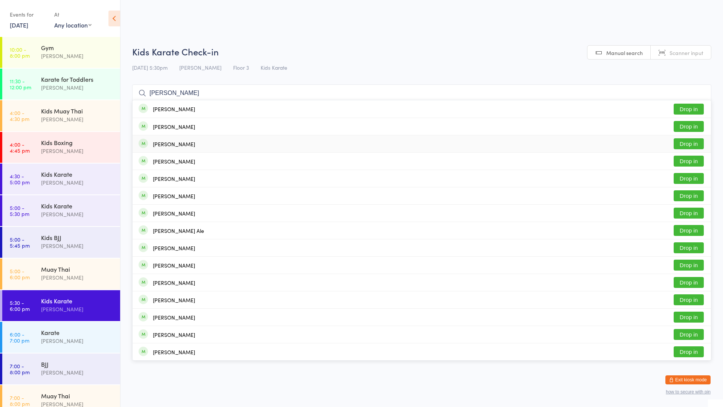
type input "[PERSON_NAME]"
click at [686, 145] on button "Drop in" at bounding box center [689, 143] width 30 height 11
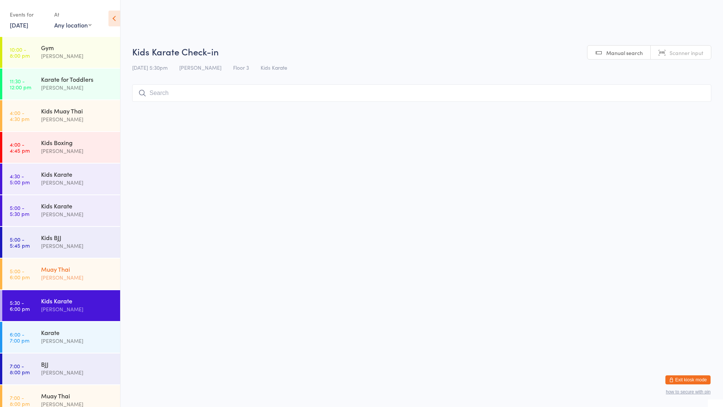
click at [58, 273] on div "Muay Thai [PERSON_NAME]" at bounding box center [80, 273] width 79 height 30
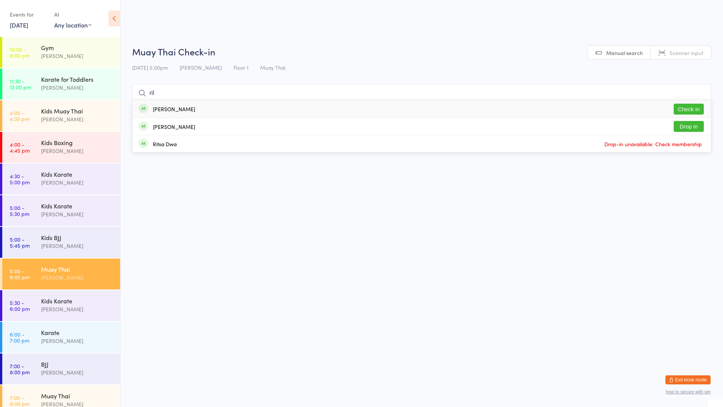
type input "ril"
click at [358, 107] on div "[PERSON_NAME] Check in" at bounding box center [422, 108] width 578 height 17
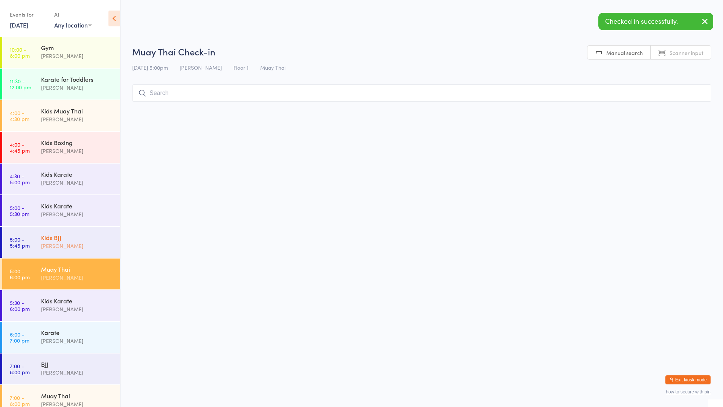
click at [22, 240] on time "5:00 - 5:45 pm" at bounding box center [20, 242] width 20 height 12
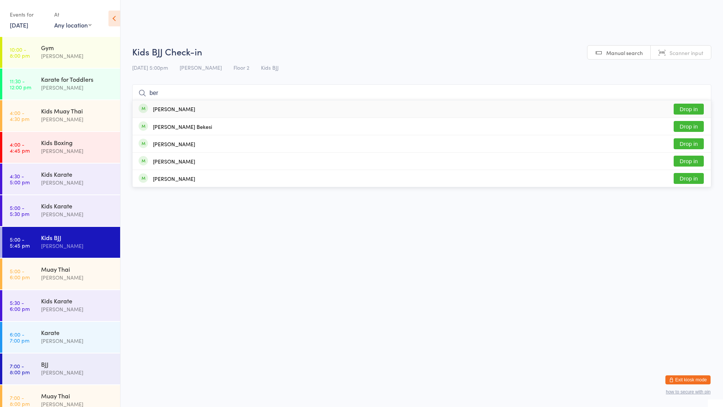
type input "ber"
click at [192, 108] on div "[PERSON_NAME] Drop in" at bounding box center [422, 108] width 578 height 17
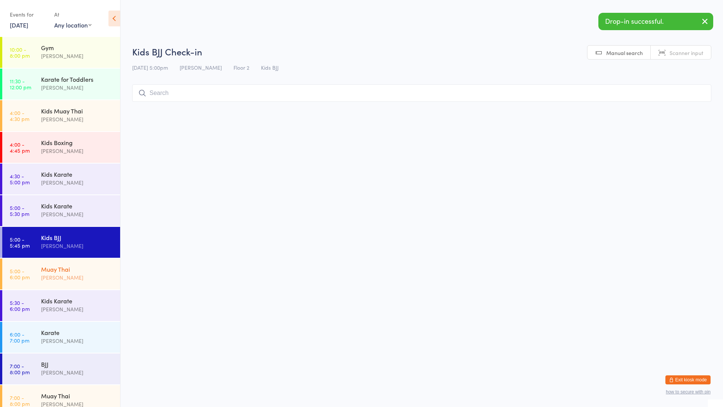
click at [56, 269] on div "Muay Thai" at bounding box center [77, 269] width 73 height 8
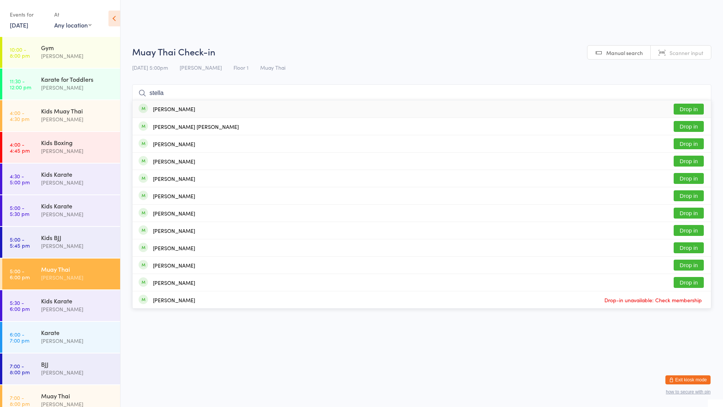
type input "stella"
click at [696, 110] on button "Drop in" at bounding box center [689, 109] width 30 height 11
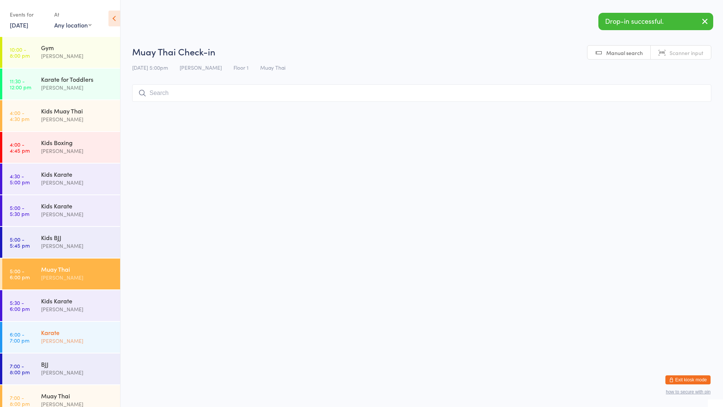
click at [88, 326] on div "Karate [PERSON_NAME]" at bounding box center [80, 337] width 79 height 30
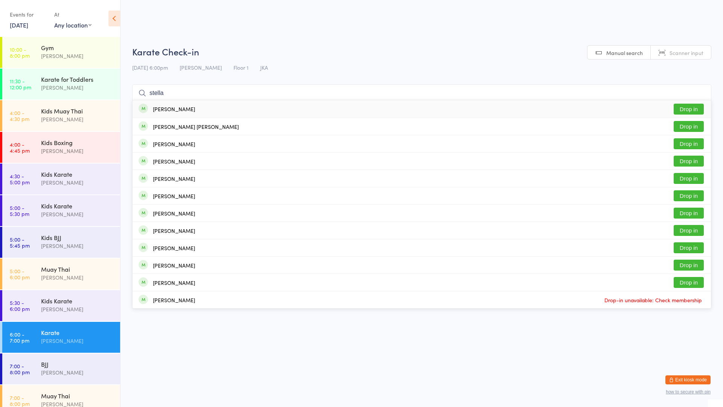
type input "stella"
click at [686, 113] on button "Drop in" at bounding box center [689, 109] width 30 height 11
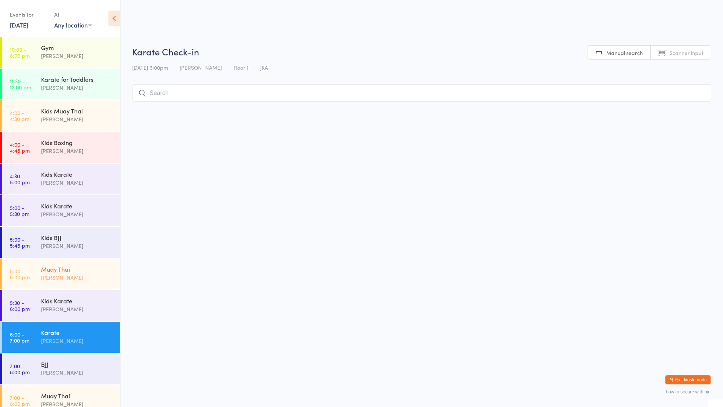
click at [43, 280] on div "[PERSON_NAME]" at bounding box center [77, 277] width 73 height 9
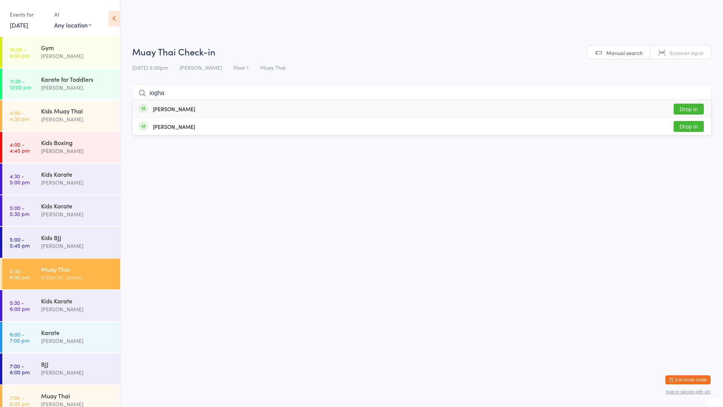
type input "iogha"
click at [178, 109] on div "[PERSON_NAME]" at bounding box center [174, 109] width 42 height 6
type input "iogha"
click at [401, 122] on div "[PERSON_NAME] Drop in" at bounding box center [422, 126] width 578 height 17
click at [31, 338] on link "6:00 - 7:00 pm Karate [PERSON_NAME]" at bounding box center [61, 337] width 118 height 31
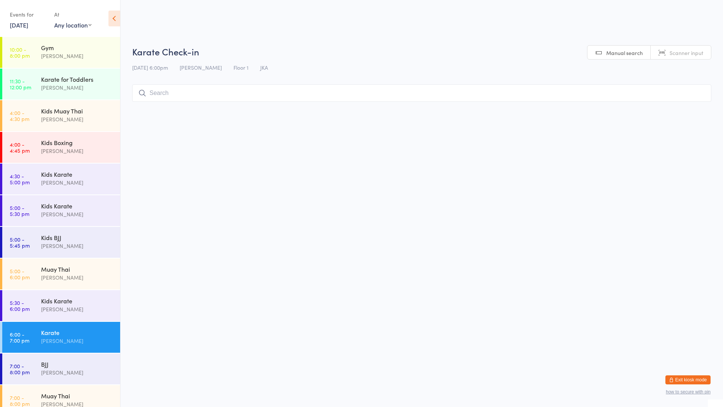
click at [169, 92] on input "search" at bounding box center [421, 92] width 579 height 17
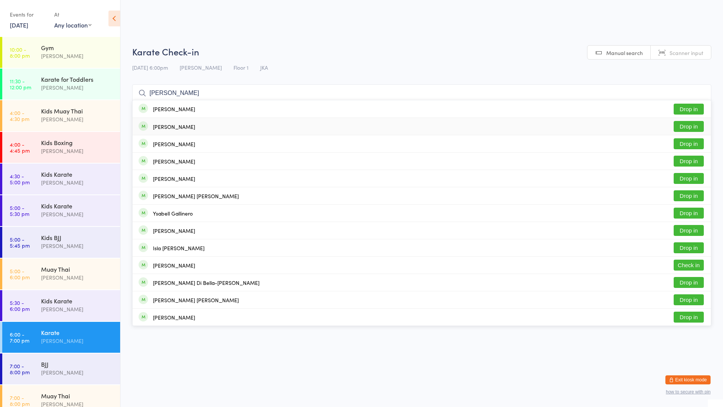
type input "[PERSON_NAME]"
click at [691, 124] on button "Drop in" at bounding box center [689, 126] width 30 height 11
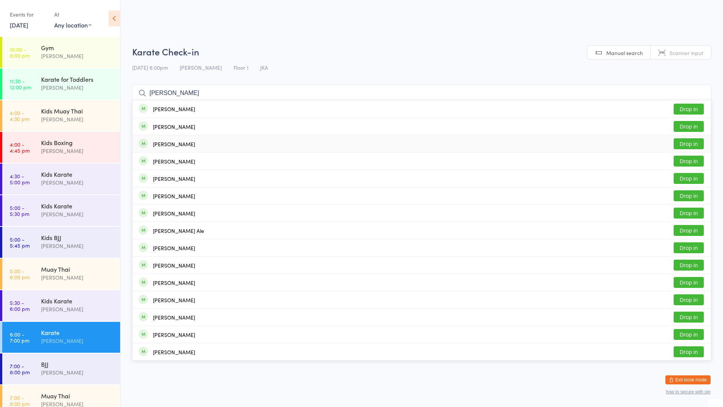
type input "[PERSON_NAME]"
click at [687, 142] on button "Drop in" at bounding box center [689, 143] width 30 height 11
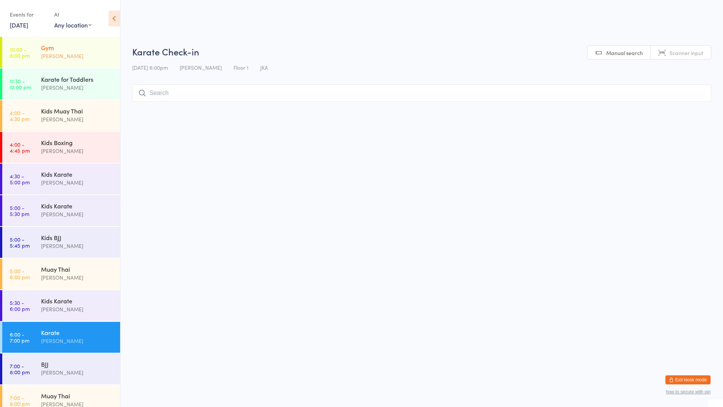
click at [74, 45] on div "Gym" at bounding box center [77, 47] width 73 height 8
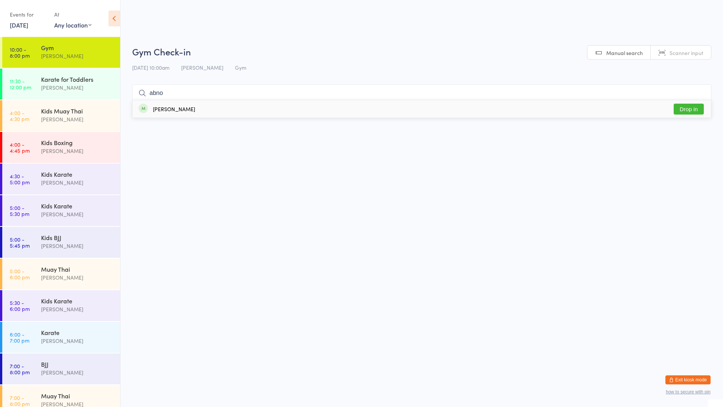
type input "abno"
click at [293, 107] on div "[PERSON_NAME] Drop in" at bounding box center [422, 108] width 578 height 17
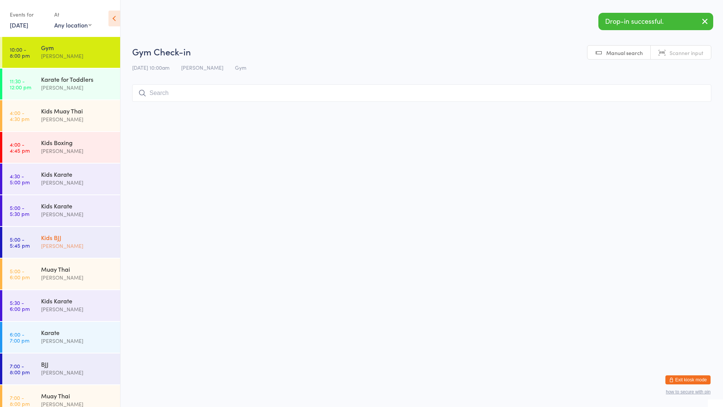
click at [102, 241] on div "Kids BJJ" at bounding box center [77, 237] width 73 height 8
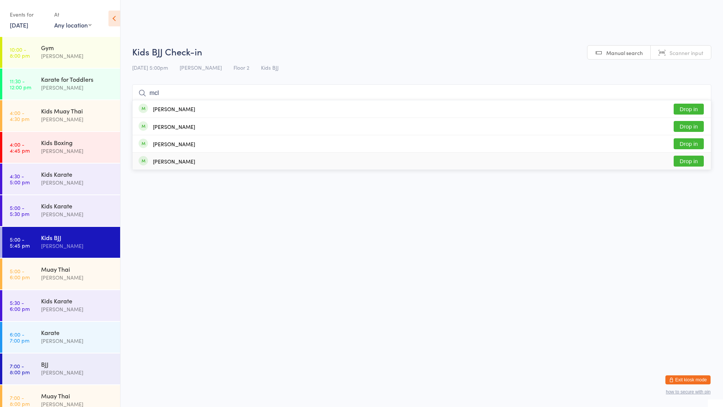
type input "mcl"
click at [233, 163] on div "[PERSON_NAME] Drop in" at bounding box center [422, 160] width 578 height 17
type input "bloo"
click at [235, 108] on div "[PERSON_NAME] Drop in" at bounding box center [422, 108] width 578 height 17
type input "mcl"
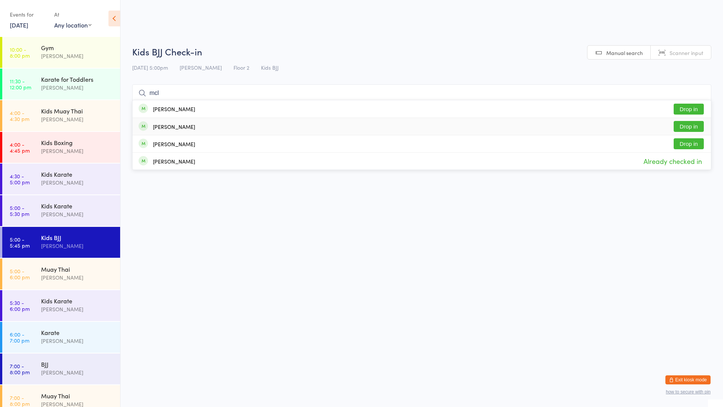
click at [258, 126] on div "[PERSON_NAME] Drop in" at bounding box center [422, 126] width 578 height 17
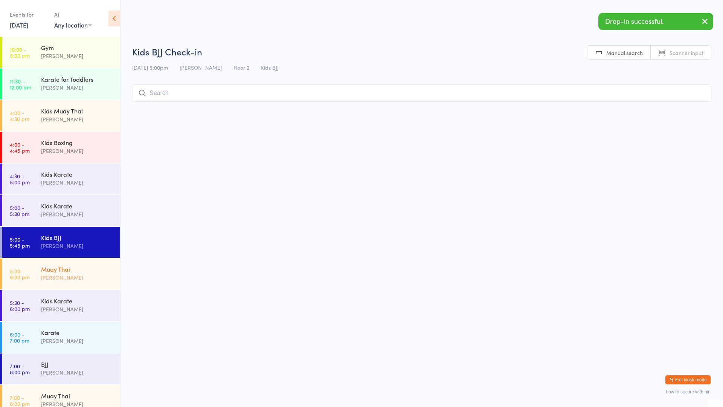
click at [66, 268] on div "Muay Thai" at bounding box center [77, 269] width 73 height 8
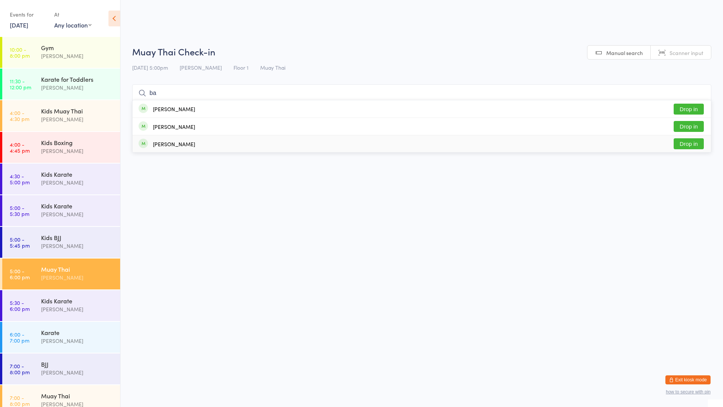
type input "b"
type input "aba"
drag, startPoint x: 303, startPoint y: 103, endPoint x: 297, endPoint y: 117, distance: 15.4
click at [299, 111] on div "[PERSON_NAME] Drop in" at bounding box center [422, 108] width 578 height 17
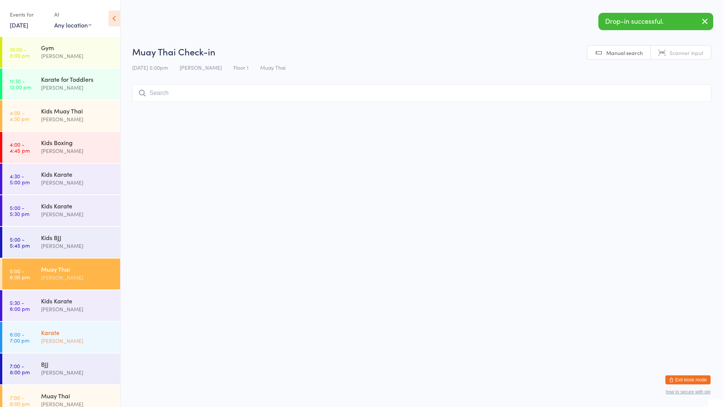
click at [58, 329] on div "Karate" at bounding box center [77, 332] width 73 height 8
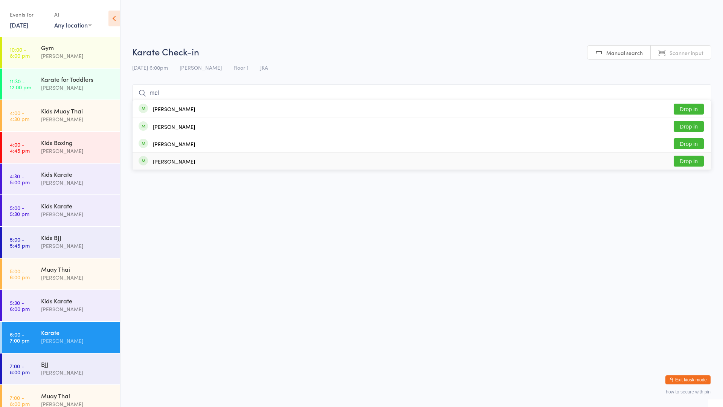
type input "mcl"
click at [232, 160] on div "[PERSON_NAME] Drop in" at bounding box center [422, 160] width 578 height 17
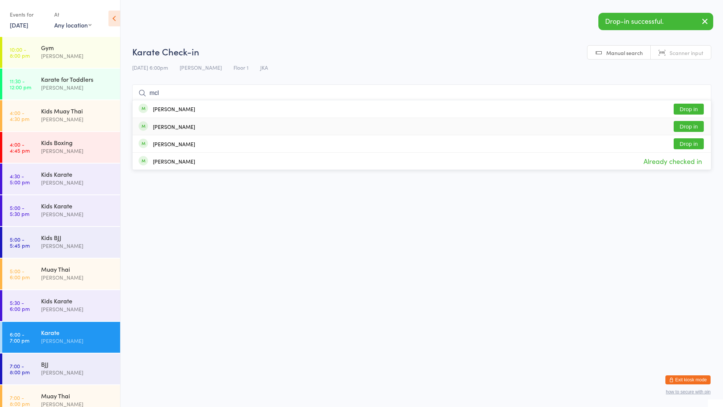
type input "mcl"
click at [253, 123] on div "[PERSON_NAME] Drop in" at bounding box center [422, 126] width 578 height 17
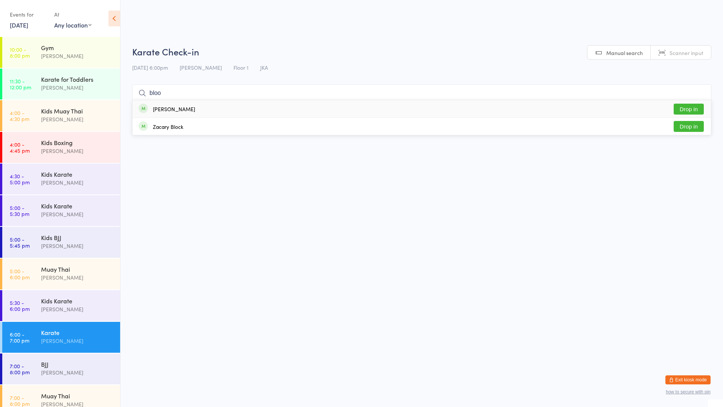
type input "bloo"
click at [256, 106] on div "[PERSON_NAME] Drop in" at bounding box center [422, 108] width 578 height 17
click at [289, 93] on div "Karate Check-in [DATE] 6:00pm [PERSON_NAME] Floor 1 JKA Manual search Scanner i…" at bounding box center [421, 75] width 579 height 60
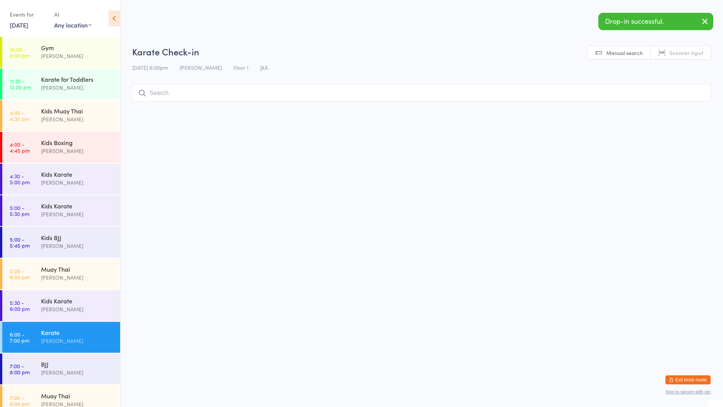
click at [234, 339] on html "You have now entered Kiosk Mode. Members will be able to check themselves in us…" at bounding box center [361, 203] width 723 height 407
click at [85, 374] on div "[PERSON_NAME]" at bounding box center [77, 372] width 73 height 9
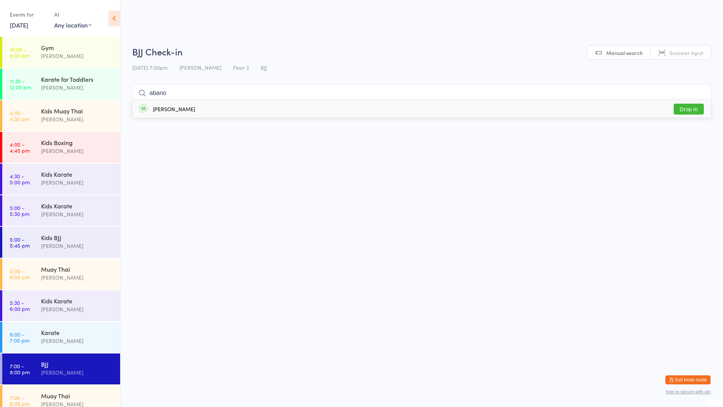
type input "abano"
click at [255, 103] on div "[PERSON_NAME] Drop in" at bounding box center [422, 108] width 578 height 17
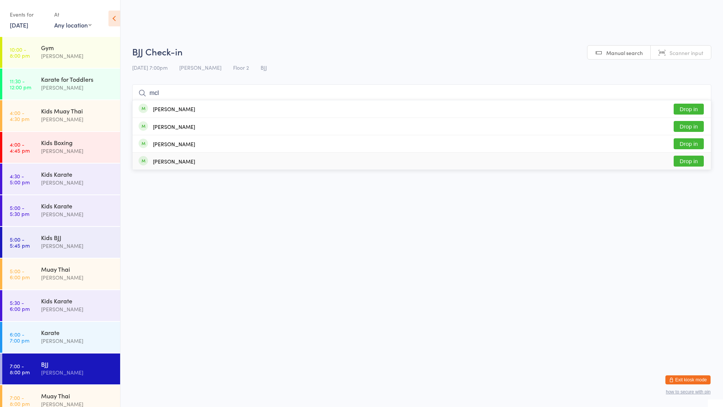
type input "mcl"
click at [217, 159] on div "[PERSON_NAME] Drop in" at bounding box center [422, 160] width 578 height 17
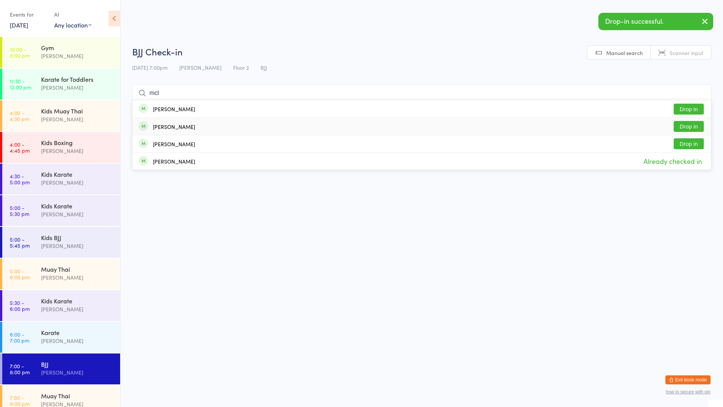
type input "mcl"
click at [253, 127] on div "[PERSON_NAME] Drop in" at bounding box center [422, 126] width 578 height 17
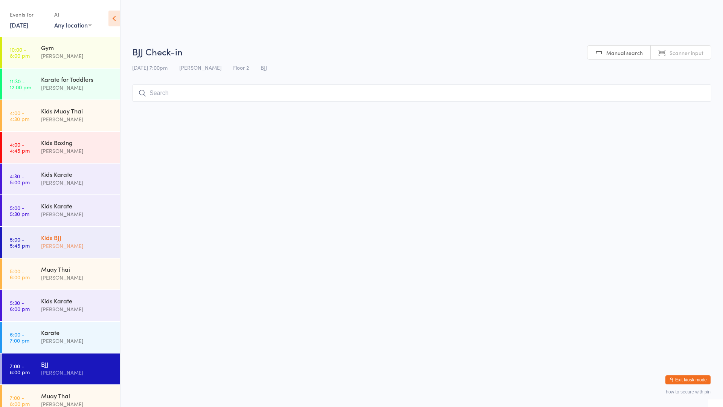
click at [44, 238] on div "Kids BJJ" at bounding box center [77, 237] width 73 height 8
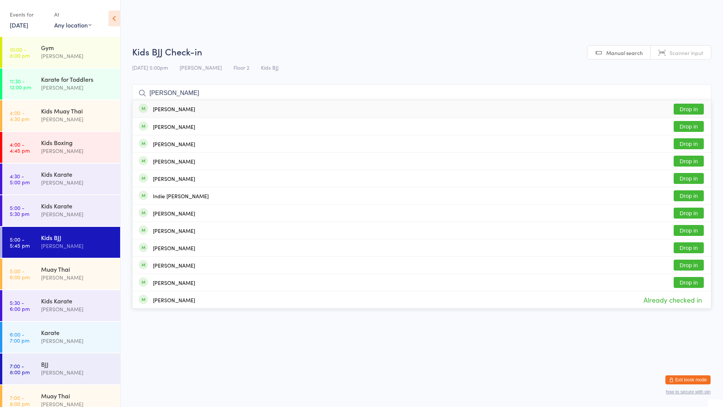
type input "[PERSON_NAME]"
click at [208, 104] on div "[PERSON_NAME] Drop in" at bounding box center [422, 108] width 578 height 17
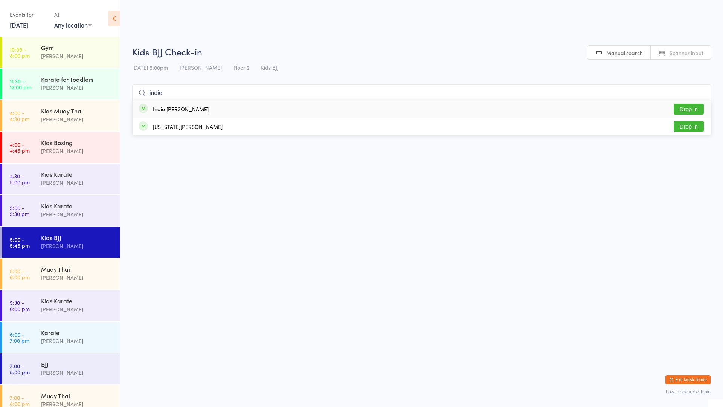
type input "indie"
click at [190, 110] on div "Indie [PERSON_NAME] Drop in" at bounding box center [422, 108] width 578 height 17
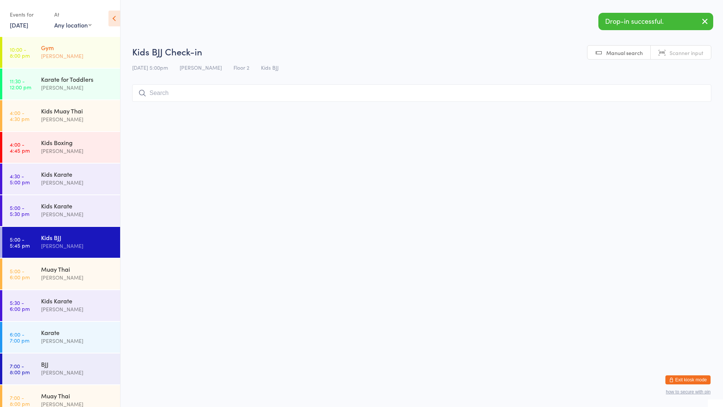
drag, startPoint x: 67, startPoint y: 52, endPoint x: 76, endPoint y: 61, distance: 12.3
click at [67, 53] on div "[PERSON_NAME]" at bounding box center [77, 56] width 73 height 9
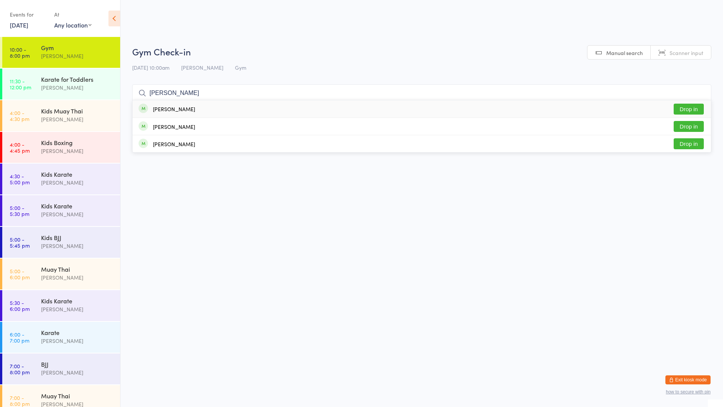
type input "[PERSON_NAME]"
click at [187, 105] on div "[PERSON_NAME] Drop in" at bounding box center [422, 108] width 578 height 17
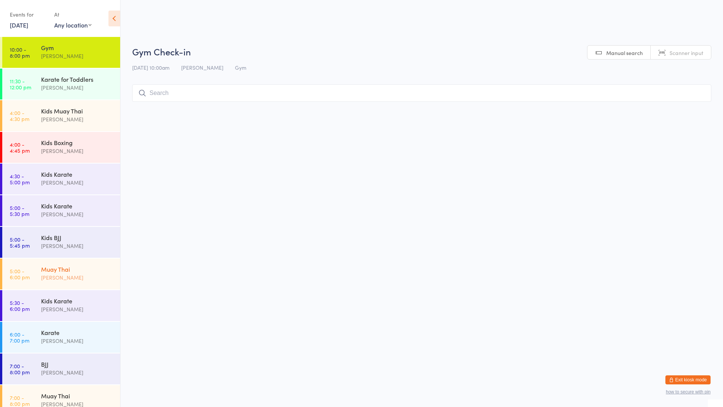
click at [56, 278] on div "[PERSON_NAME]" at bounding box center [77, 277] width 73 height 9
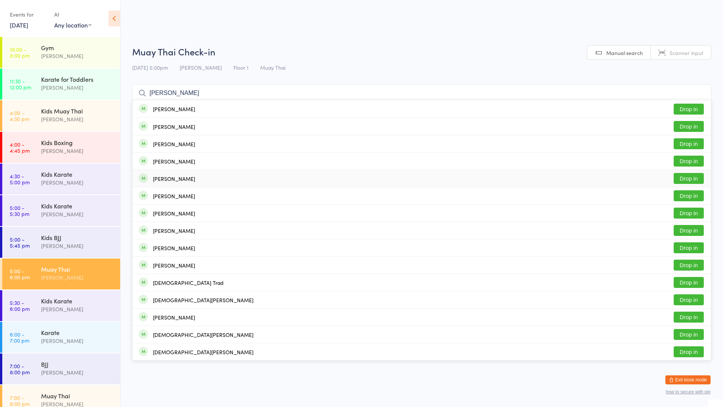
type input "[PERSON_NAME]"
click at [213, 181] on div "[PERSON_NAME] Drop in" at bounding box center [422, 178] width 578 height 17
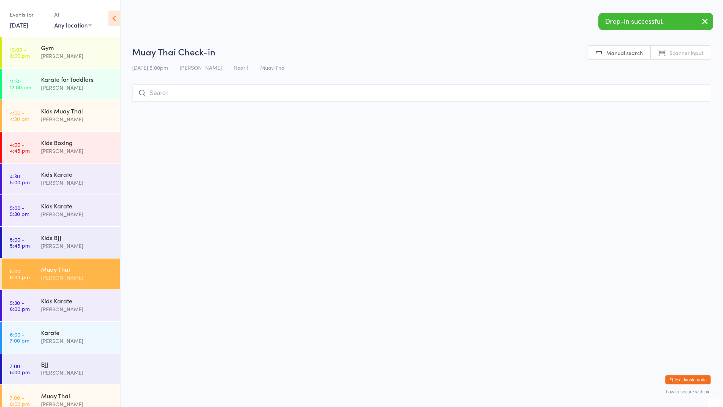
click at [227, 92] on input "search" at bounding box center [421, 92] width 579 height 17
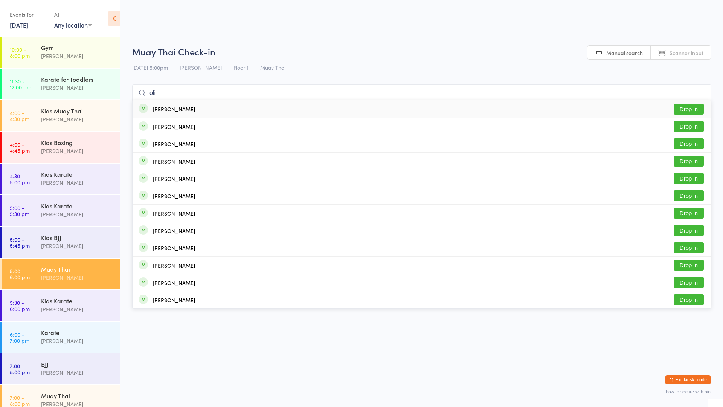
type input "oli"
click at [200, 105] on div "[PERSON_NAME] Drop in" at bounding box center [422, 108] width 578 height 17
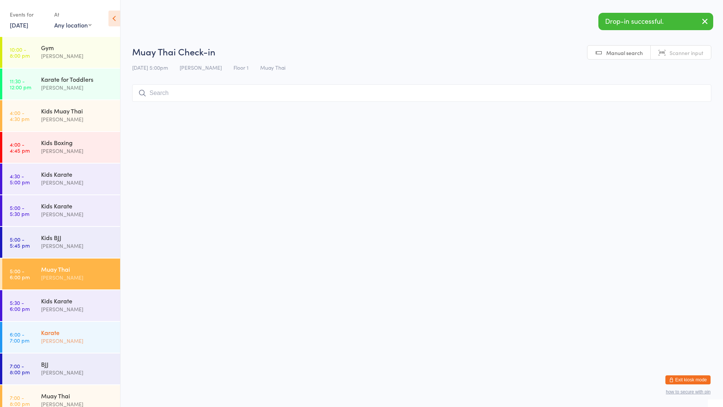
click at [75, 341] on div "[PERSON_NAME]" at bounding box center [77, 340] width 73 height 9
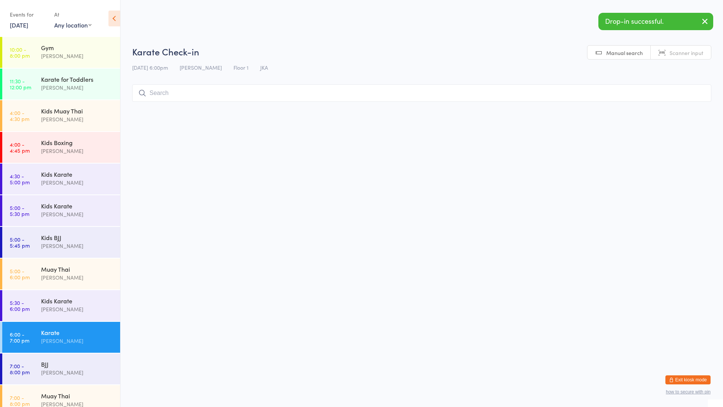
click at [287, 98] on input "search" at bounding box center [421, 92] width 579 height 17
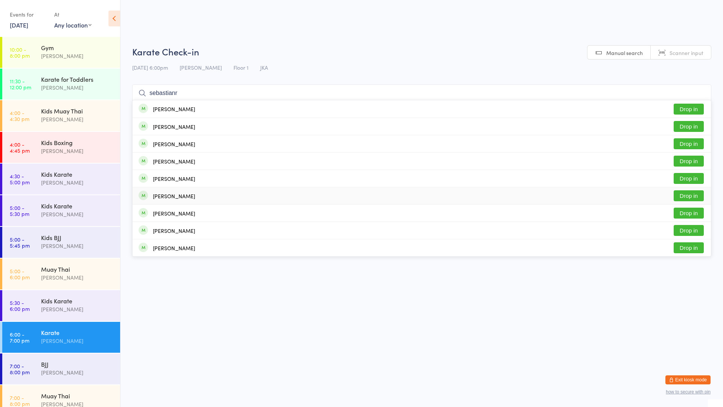
type input "sebastianr"
click at [192, 202] on div "[PERSON_NAME] Drop in" at bounding box center [422, 195] width 578 height 17
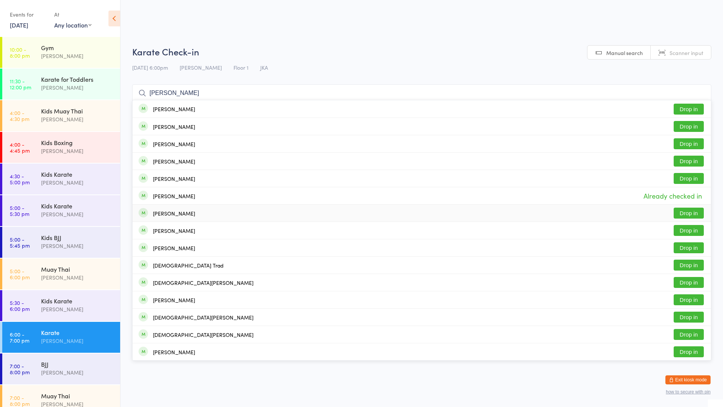
type input "[PERSON_NAME]"
click at [194, 210] on div "[PERSON_NAME]" at bounding box center [174, 213] width 42 height 6
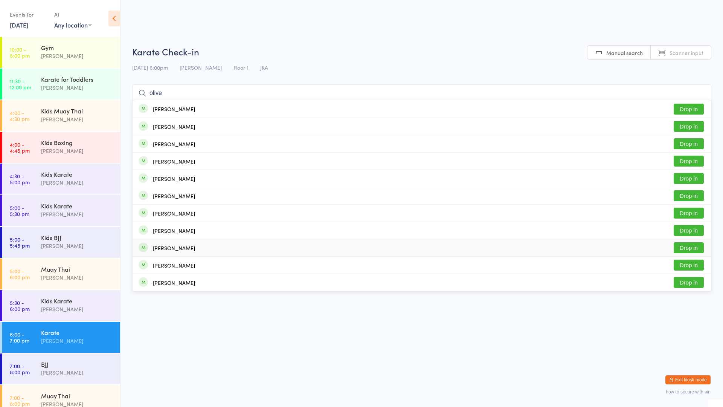
type input "olive"
drag, startPoint x: 165, startPoint y: 246, endPoint x: 171, endPoint y: 244, distance: 5.9
click at [167, 245] on div "[PERSON_NAME]" at bounding box center [174, 248] width 42 height 6
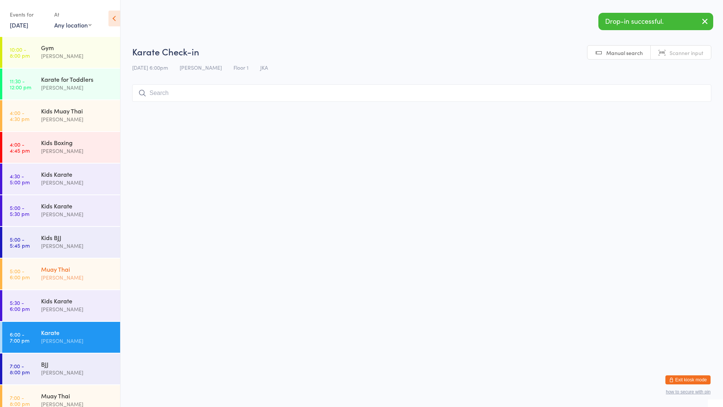
click at [77, 272] on div "Muay Thai" at bounding box center [77, 269] width 73 height 8
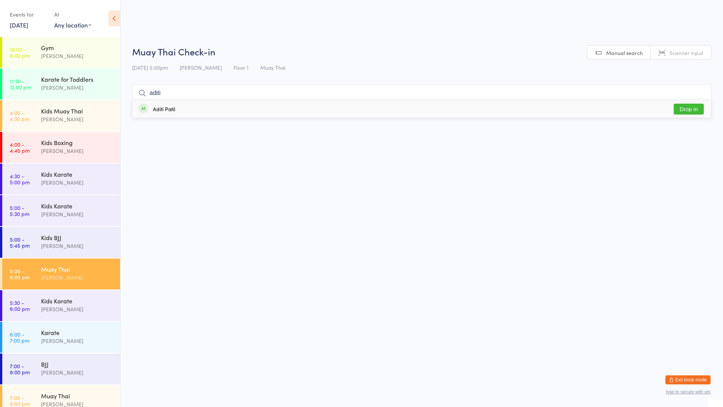
type input "aditi"
click at [245, 111] on div "Aditi Patil Drop in" at bounding box center [422, 108] width 578 height 17
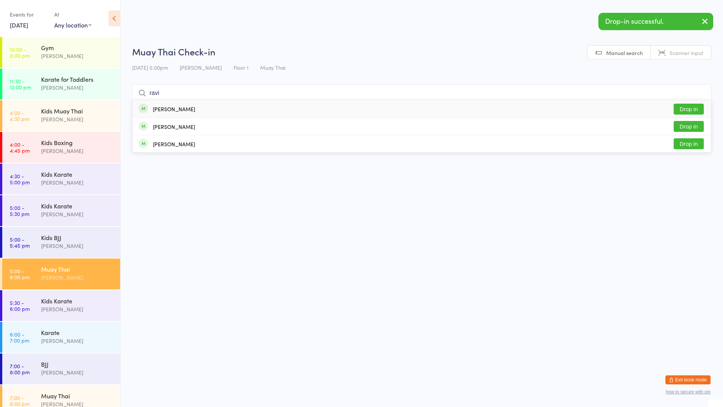
type input "ravi"
click at [245, 111] on div "[PERSON_NAME] Drop in" at bounding box center [422, 108] width 578 height 17
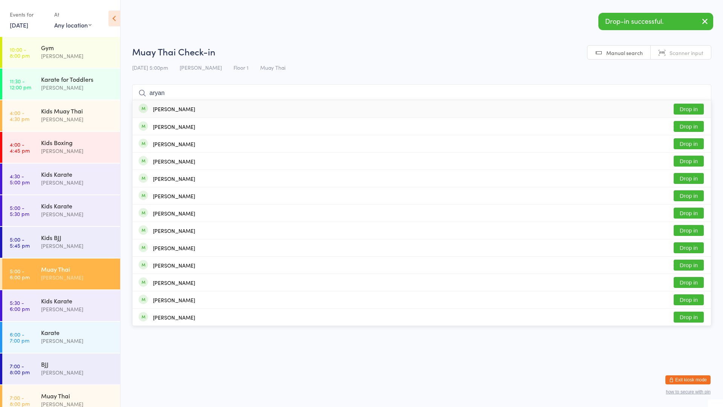
type input "aryan"
click at [245, 111] on div "[PERSON_NAME] Drop in" at bounding box center [422, 108] width 578 height 17
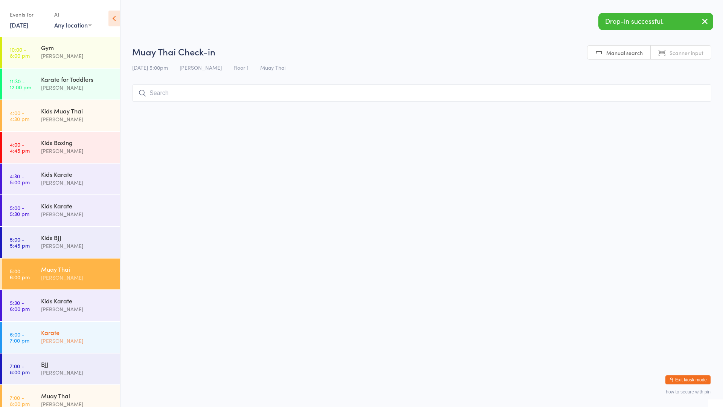
click at [108, 331] on div "Karate [PERSON_NAME]" at bounding box center [80, 337] width 79 height 30
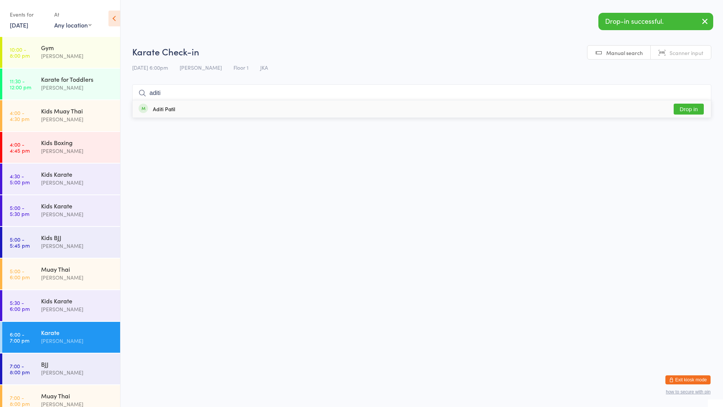
type input "aditi"
click at [315, 109] on div "Aditi Patil Drop in" at bounding box center [422, 108] width 578 height 17
type input "ravi"
click at [315, 109] on div "[PERSON_NAME] Drop in" at bounding box center [422, 108] width 578 height 17
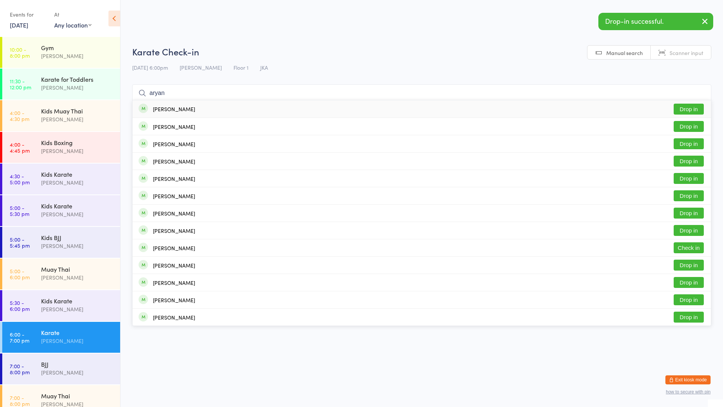
type input "aryan"
click at [315, 109] on div "[PERSON_NAME] Drop in" at bounding box center [422, 108] width 578 height 17
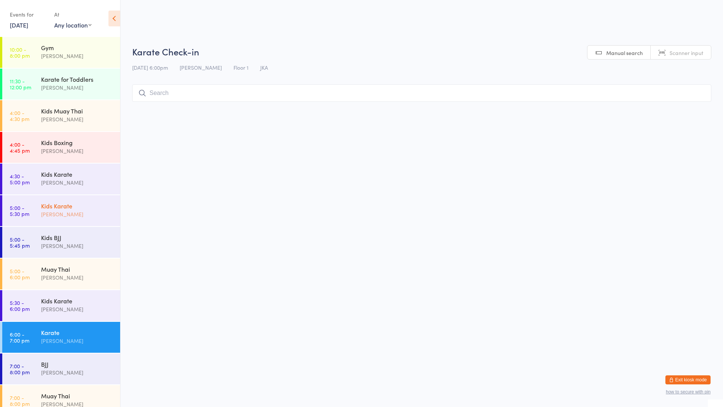
click at [56, 212] on div "[PERSON_NAME]" at bounding box center [77, 214] width 73 height 9
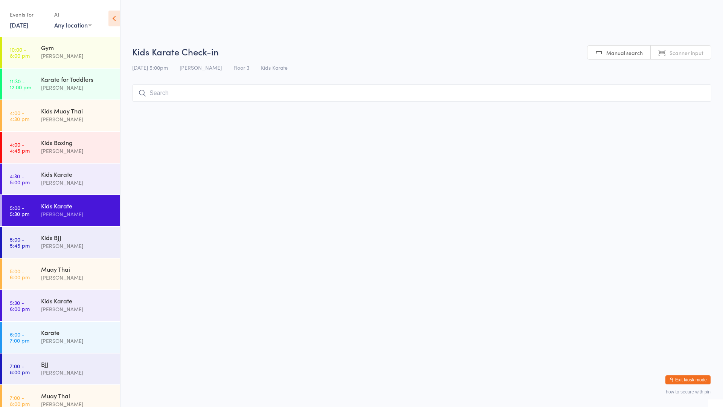
click at [160, 93] on input "search" at bounding box center [421, 92] width 579 height 17
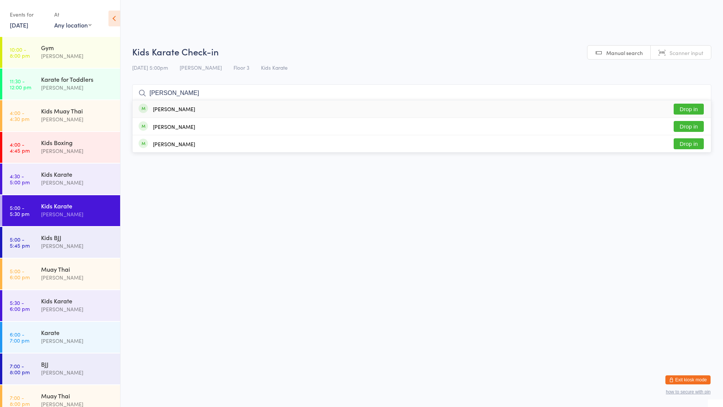
type input "[PERSON_NAME]"
click at [691, 109] on button "Drop in" at bounding box center [689, 109] width 30 height 11
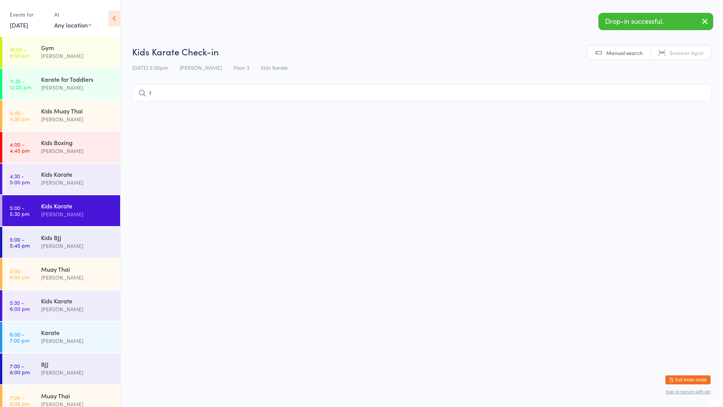
click at [663, 96] on input "r" at bounding box center [421, 92] width 579 height 17
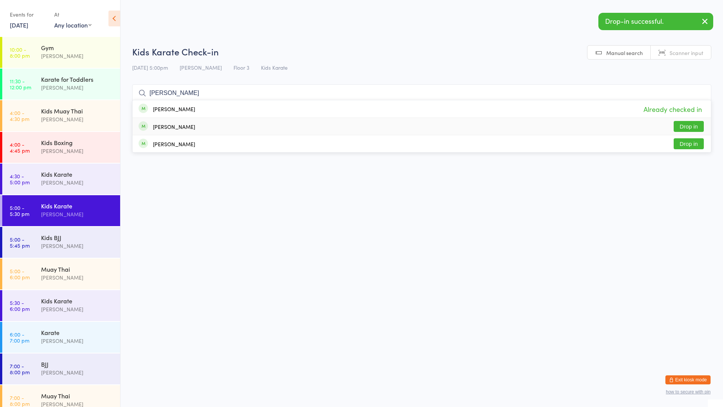
type input "[PERSON_NAME]"
click at [685, 122] on button "Drop in" at bounding box center [689, 126] width 30 height 11
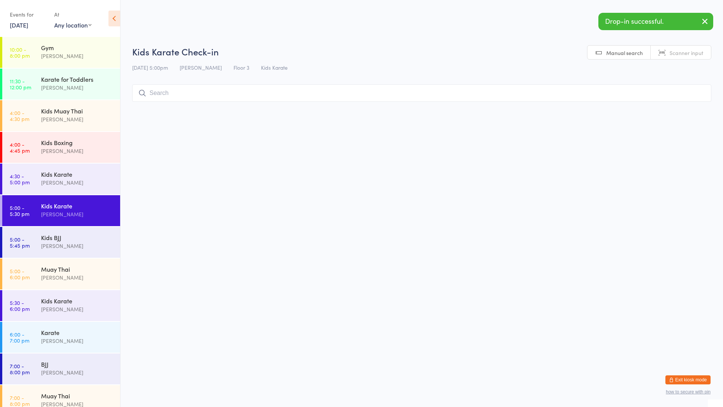
click at [454, 198] on html "You have now entered Kiosk Mode. Members will be able to check themselves in us…" at bounding box center [361, 203] width 723 height 407
click at [77, 392] on div "Muay Thai" at bounding box center [77, 395] width 73 height 8
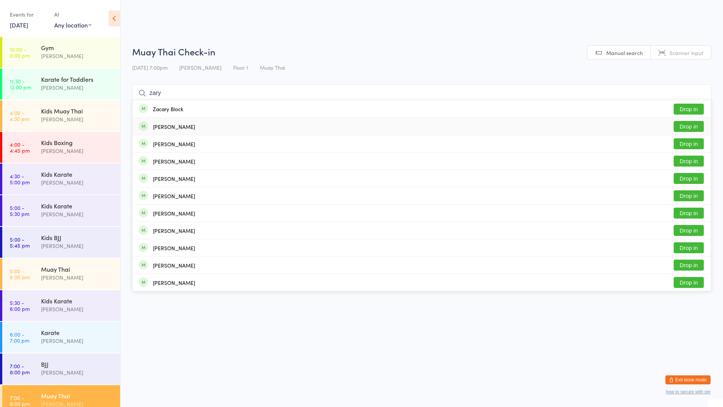
type input "zary"
click at [689, 125] on button "Drop in" at bounding box center [689, 126] width 30 height 11
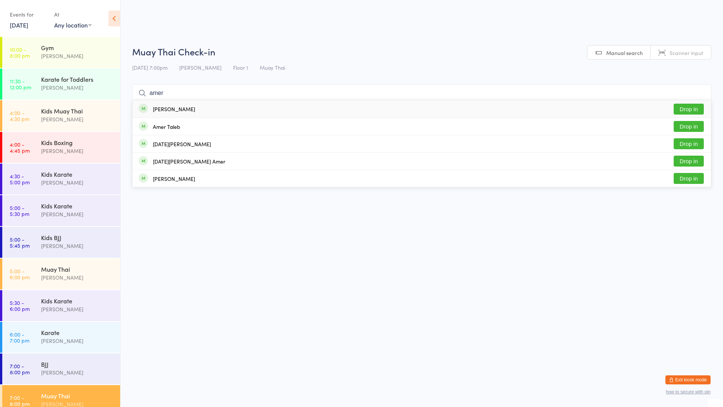
type input "amer"
drag, startPoint x: 686, startPoint y: 107, endPoint x: 690, endPoint y: 104, distance: 4.6
click at [689, 106] on button "Drop in" at bounding box center [689, 109] width 30 height 11
type input "j"
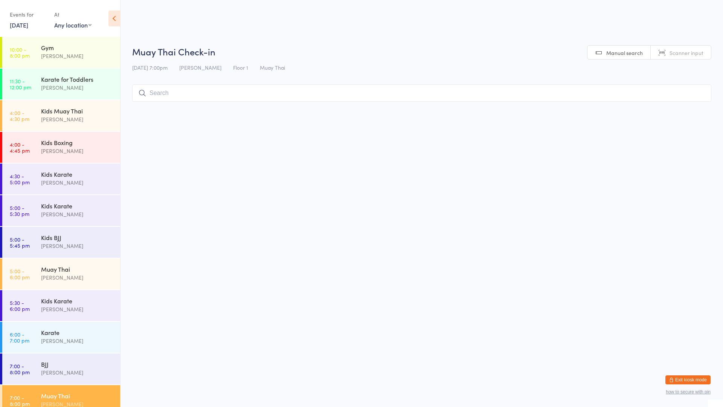
click at [155, 90] on input "search" at bounding box center [421, 92] width 579 height 17
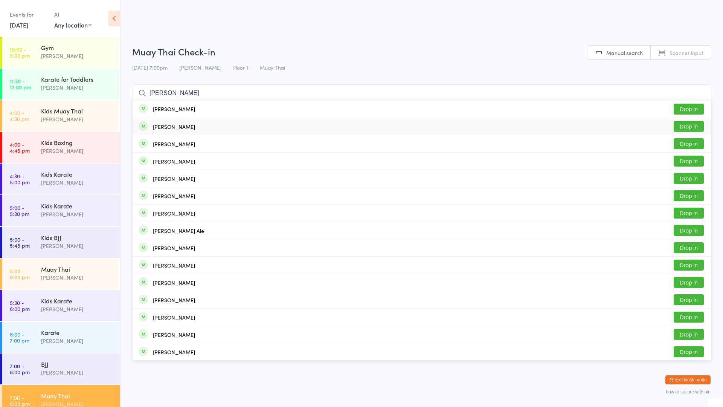
type input "[PERSON_NAME]"
click at [171, 128] on div "[PERSON_NAME]" at bounding box center [174, 126] width 42 height 6
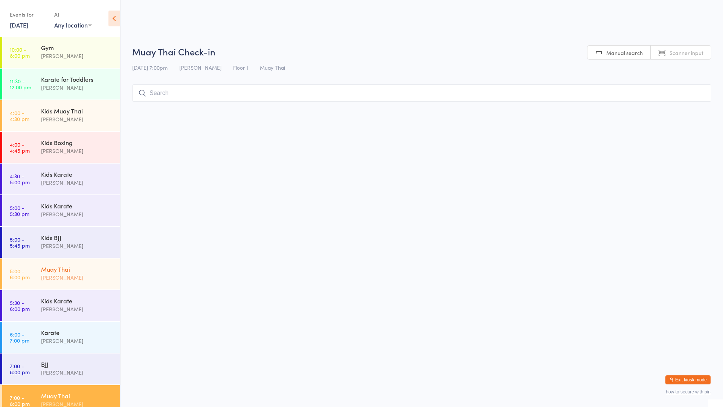
drag, startPoint x: 88, startPoint y: 280, endPoint x: 89, endPoint y: 276, distance: 4.3
click at [88, 279] on div "[PERSON_NAME]" at bounding box center [77, 277] width 73 height 9
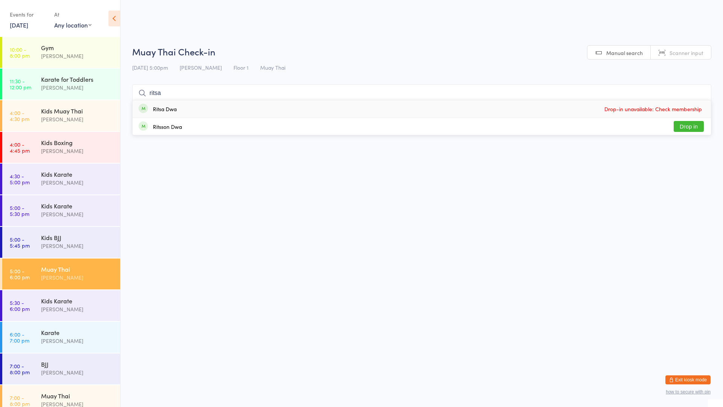
type input "ritsa"
click at [176, 106] on div "Ritsa Dwa" at bounding box center [165, 109] width 24 height 6
click at [74, 215] on div "[PERSON_NAME]" at bounding box center [77, 214] width 73 height 9
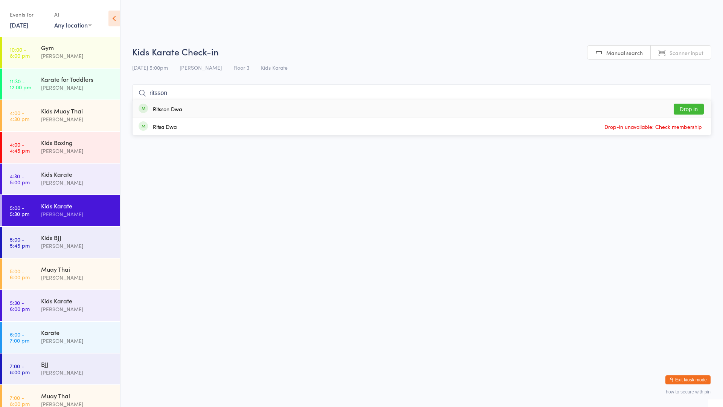
type input "ritsson"
click at [244, 102] on div "Ritsson Dwa Drop in" at bounding box center [422, 108] width 578 height 17
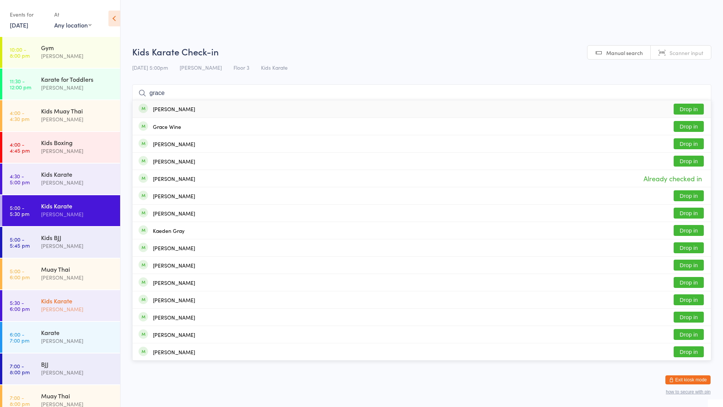
type input "grace"
click at [29, 310] on time "5:30 - 6:00 pm" at bounding box center [20, 305] width 20 height 12
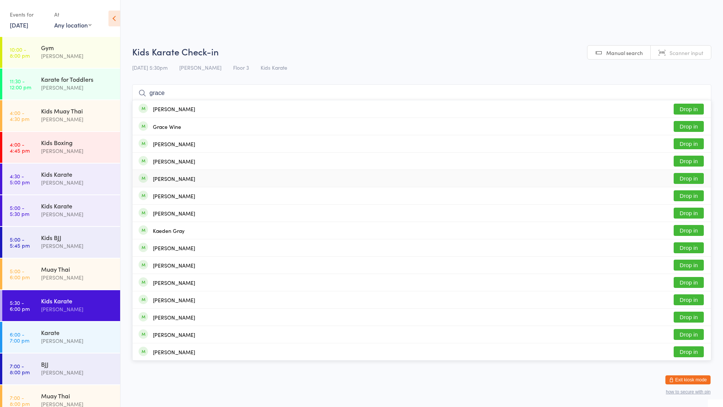
type input "grace"
click at [179, 178] on div "[PERSON_NAME]" at bounding box center [174, 178] width 42 height 6
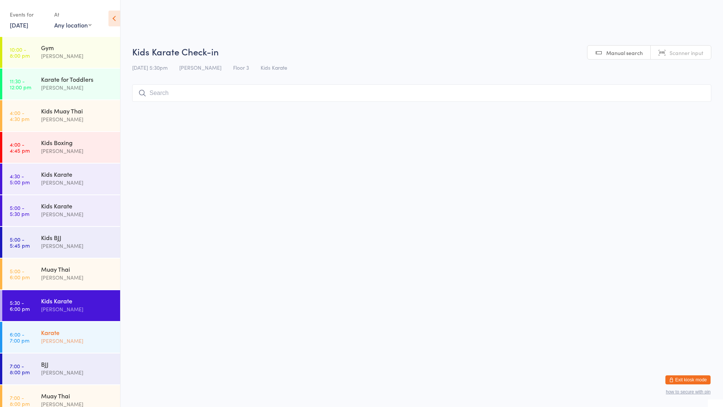
click at [60, 335] on div "Karate" at bounding box center [77, 332] width 73 height 8
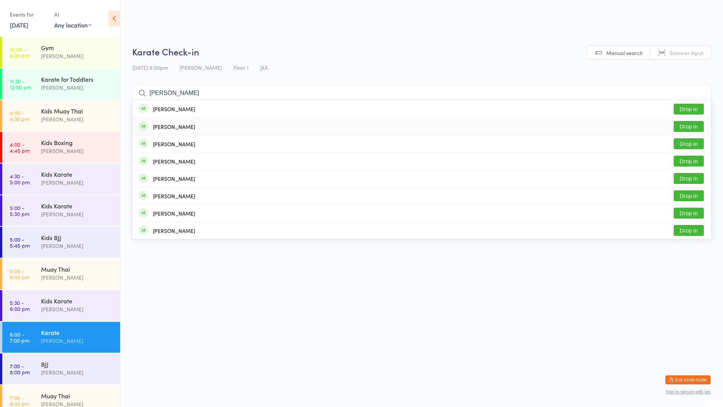
type input "[PERSON_NAME]"
click at [695, 127] on button "Drop in" at bounding box center [689, 126] width 30 height 11
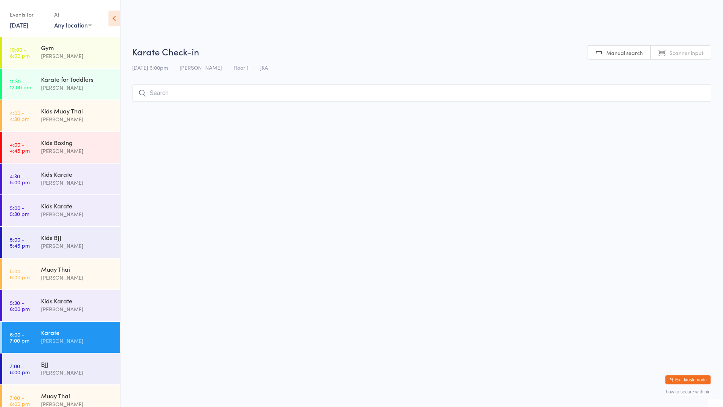
click at [53, 327] on div "Karate [PERSON_NAME]" at bounding box center [80, 337] width 79 height 30
click at [157, 88] on input "search" at bounding box center [421, 92] width 579 height 17
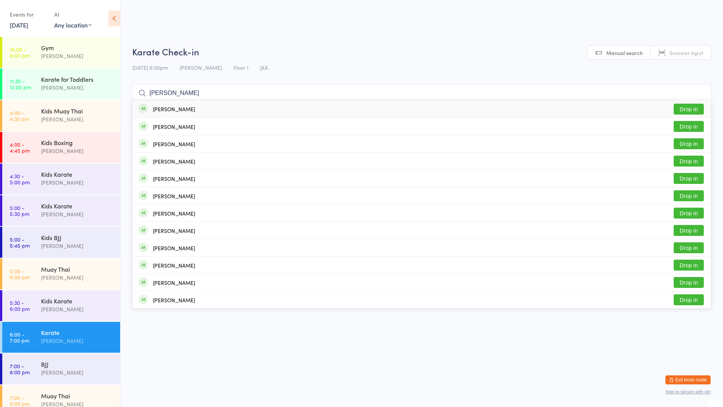
type input "[PERSON_NAME]"
click at [689, 105] on button "Drop in" at bounding box center [689, 109] width 30 height 11
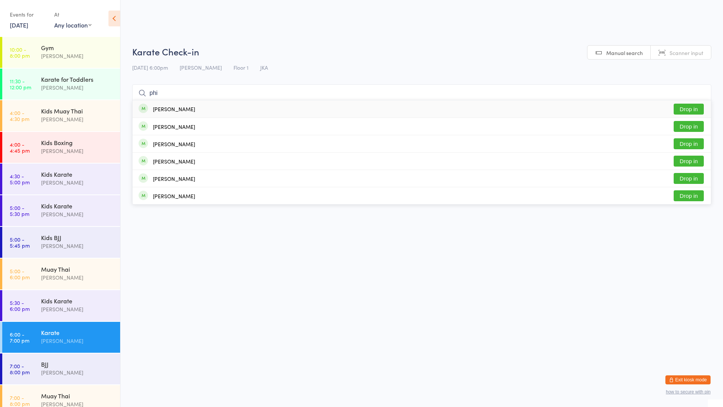
type input "phi"
click at [175, 112] on div "[PERSON_NAME]" at bounding box center [174, 109] width 42 height 6
type input "phy"
click at [227, 125] on div "[PERSON_NAME] Drop in" at bounding box center [422, 126] width 578 height 17
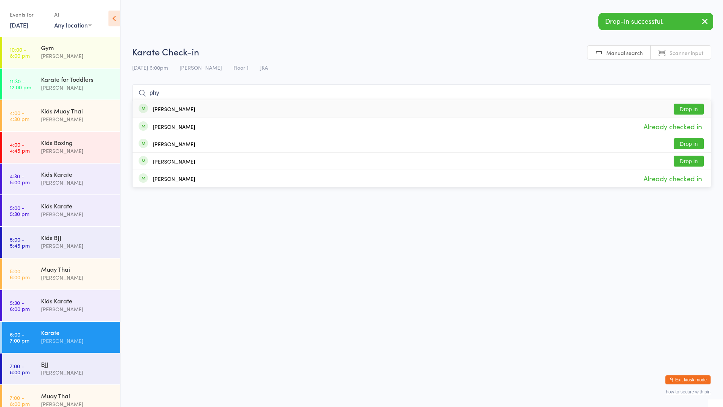
type input "phy"
click at [215, 110] on div "[PERSON_NAME] Drop in" at bounding box center [422, 108] width 578 height 17
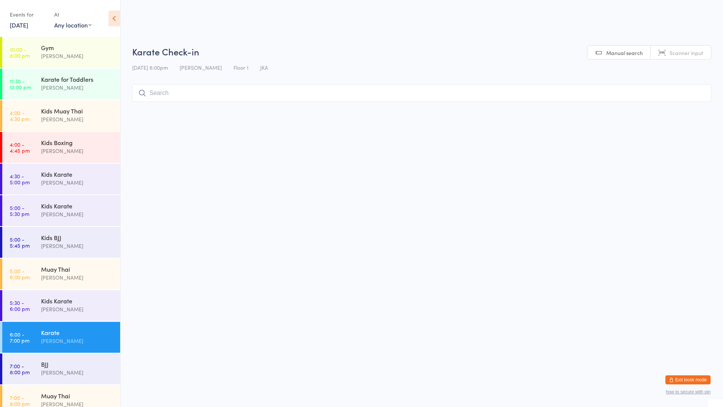
click at [79, 343] on div "[PERSON_NAME]" at bounding box center [77, 340] width 73 height 9
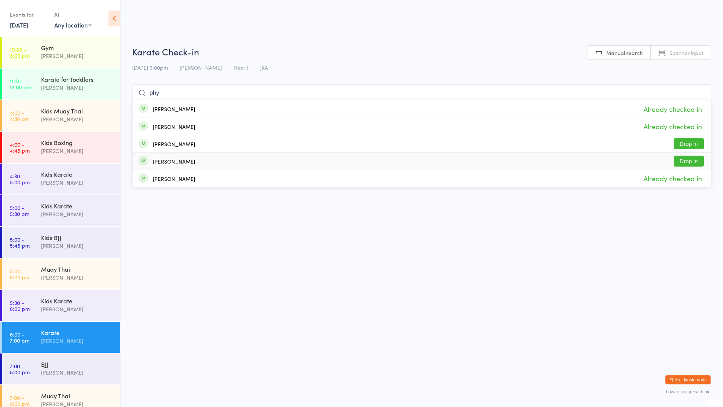
type input "phy"
click at [271, 259] on html "You have now entered Kiosk Mode. Members will be able to check themselves in us…" at bounding box center [361, 203] width 723 height 407
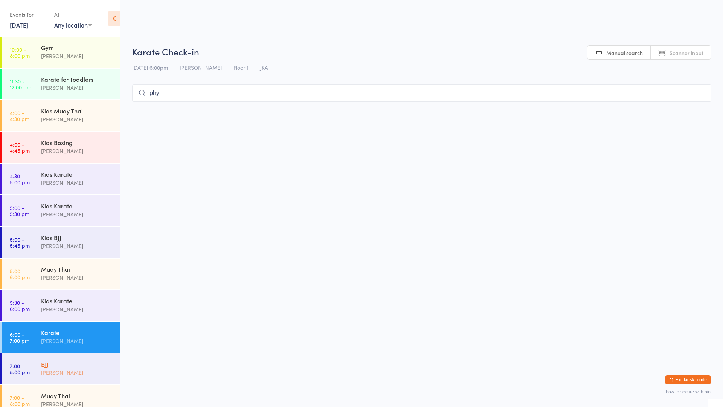
click at [57, 366] on div "BJJ" at bounding box center [77, 364] width 73 height 8
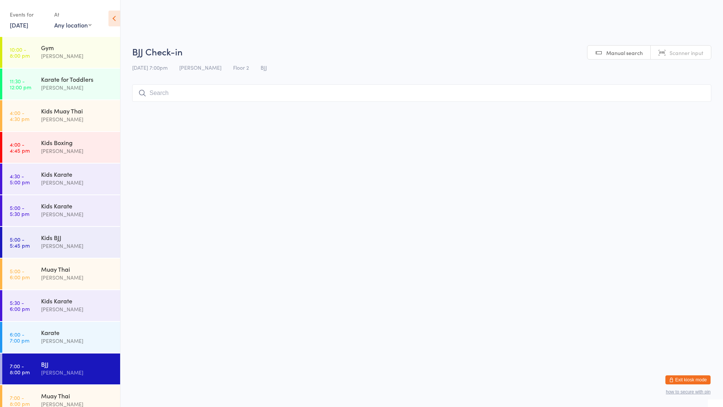
click at [357, 92] on input "search" at bounding box center [421, 92] width 579 height 17
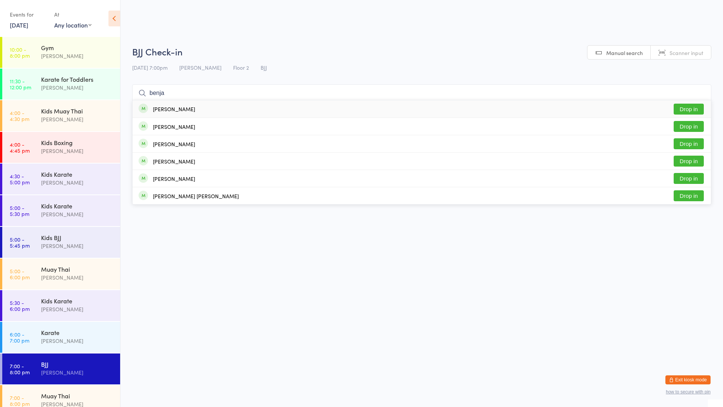
type input "benja"
click at [330, 108] on div "[PERSON_NAME] Drop in" at bounding box center [422, 108] width 578 height 17
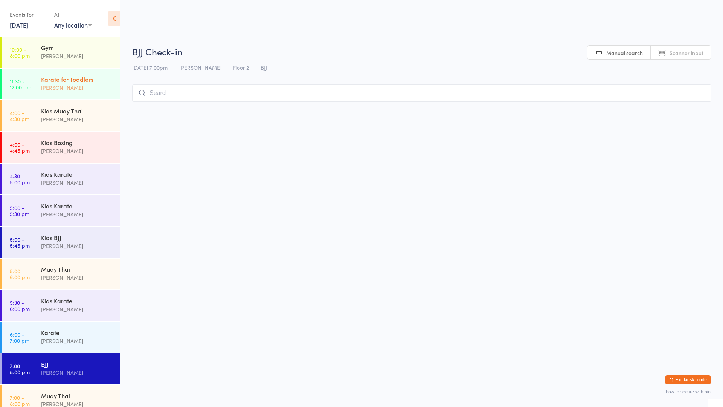
click at [70, 89] on div "[PERSON_NAME]" at bounding box center [77, 87] width 73 height 9
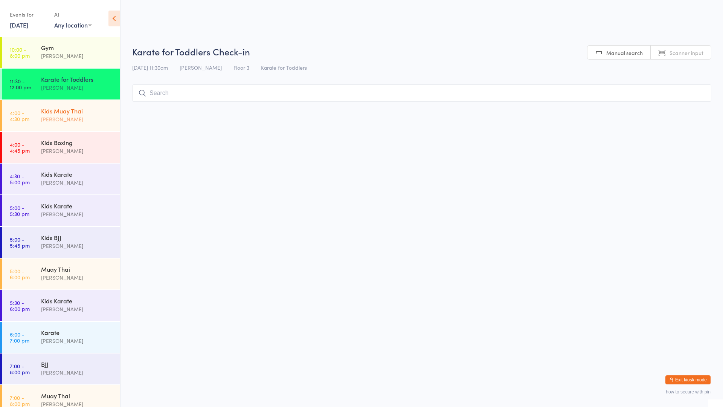
click at [87, 112] on div "Kids Muay Thai" at bounding box center [77, 111] width 73 height 8
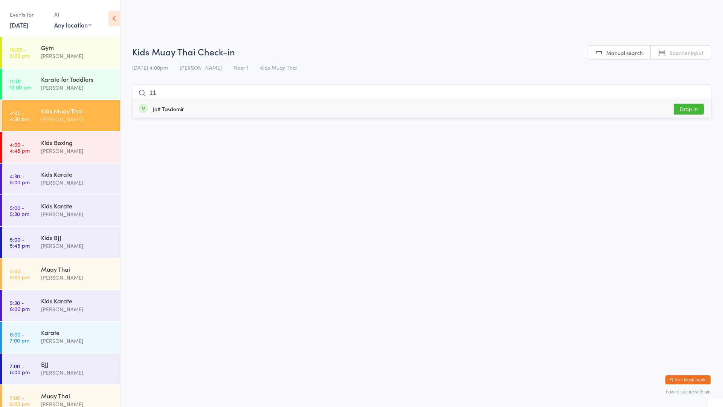
type input "11"
click at [155, 113] on div "Jett Tasdemir" at bounding box center [161, 109] width 45 height 8
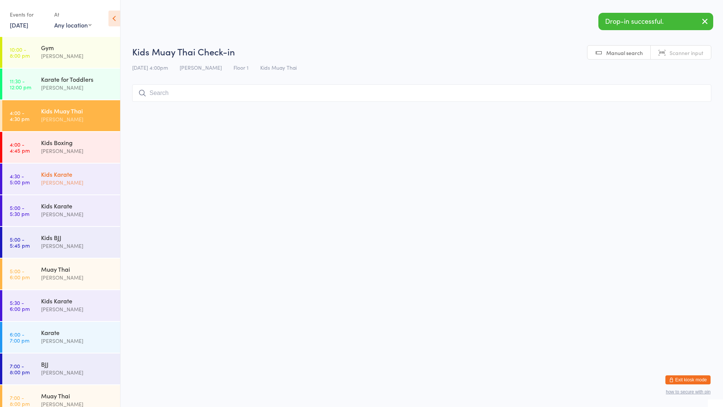
click at [66, 192] on div "Kids Karate [PERSON_NAME]" at bounding box center [80, 178] width 79 height 30
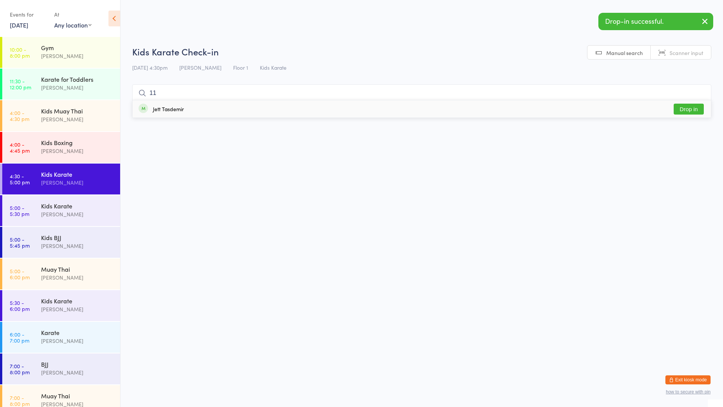
type input "11"
click at [162, 106] on div "Jett Tasdemir" at bounding box center [168, 109] width 31 height 6
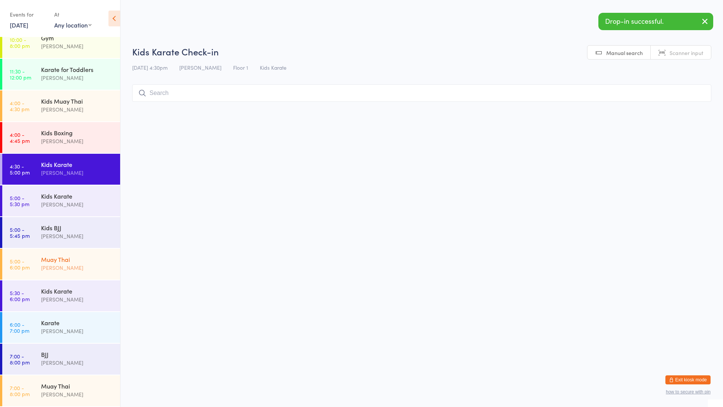
click at [69, 269] on div "[PERSON_NAME]" at bounding box center [77, 267] width 73 height 9
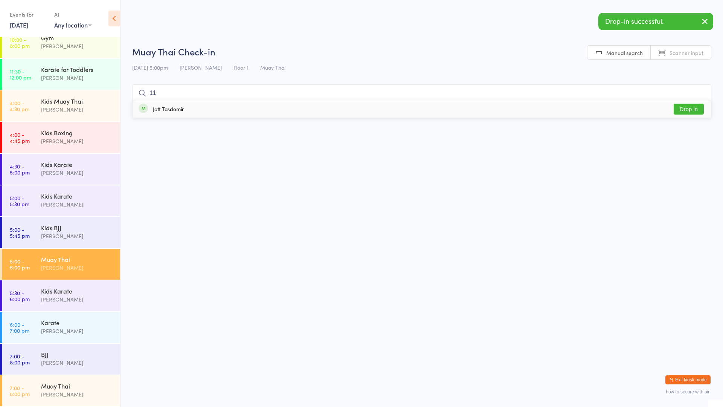
type input "11"
click at [168, 111] on div "Jett Tasdemir" at bounding box center [168, 109] width 31 height 6
click at [84, 317] on ul "10:00 - 8:00 pm Gym [PERSON_NAME] 11:30 - 12:00 pm Karate for Toddlers [PERSON_…" at bounding box center [60, 222] width 120 height 370
drag, startPoint x: 84, startPoint y: 318, endPoint x: 87, endPoint y: 314, distance: 4.8
click at [87, 317] on div "Karate [PERSON_NAME]" at bounding box center [80, 327] width 79 height 30
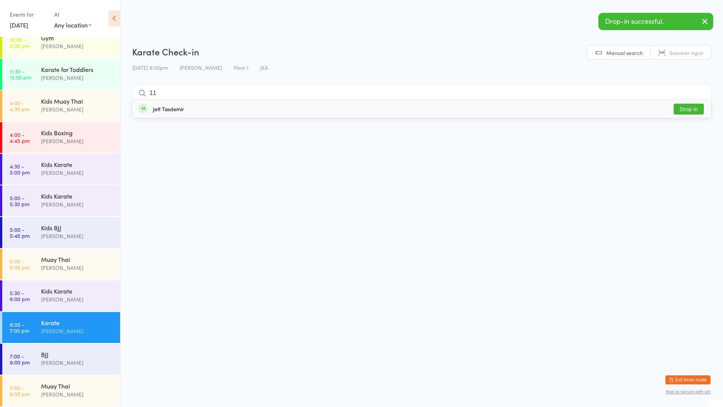
type input "11"
click at [157, 111] on div "Jett Tasdemir" at bounding box center [168, 109] width 31 height 6
click at [79, 383] on div "Muay Thai" at bounding box center [77, 385] width 73 height 8
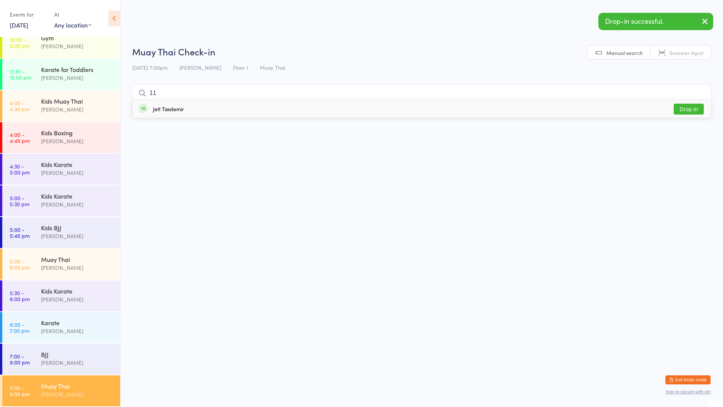
type input "11"
drag, startPoint x: 207, startPoint y: 108, endPoint x: 200, endPoint y: 114, distance: 9.9
click at [208, 110] on div "Jett Tasdemir Drop in" at bounding box center [422, 108] width 578 height 17
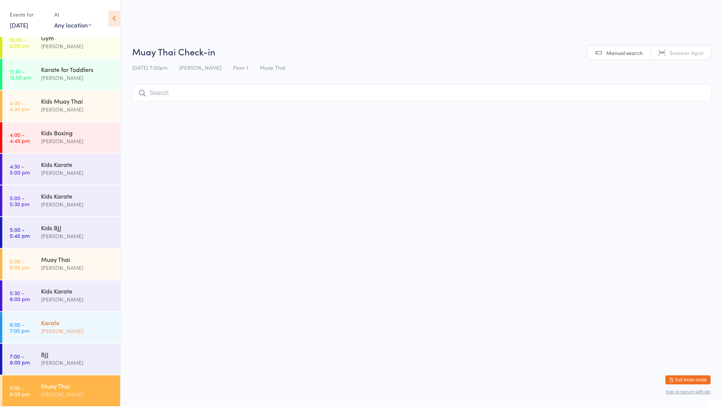
click at [80, 331] on div "[PERSON_NAME]" at bounding box center [77, 330] width 73 height 9
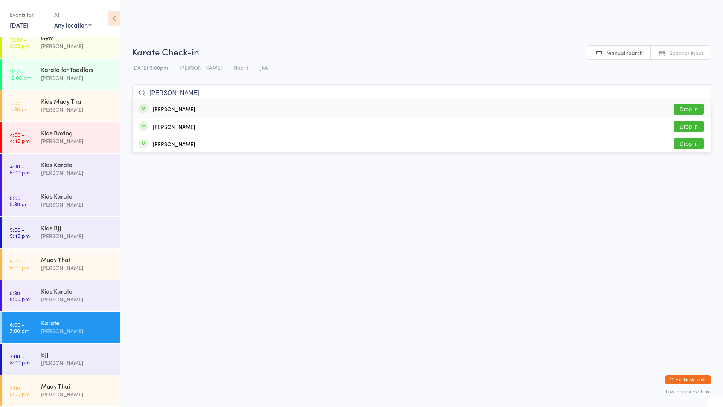
type input "[PERSON_NAME]"
click at [686, 105] on button "Drop in" at bounding box center [689, 109] width 30 height 11
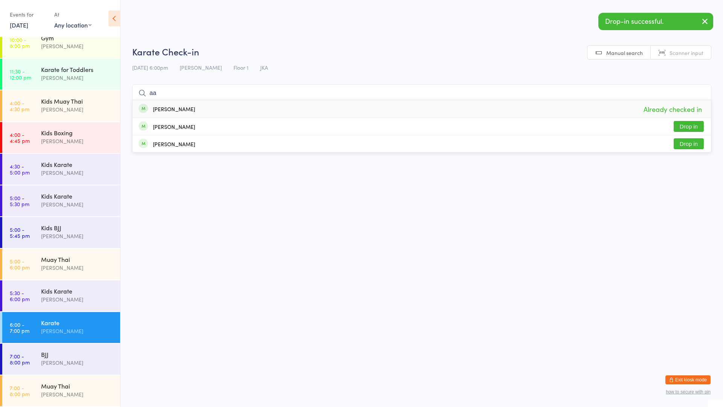
type input "a"
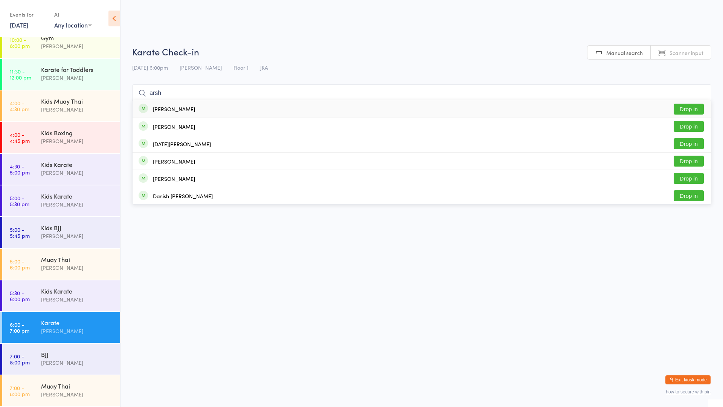
type input "arsh"
click at [684, 107] on button "Drop in" at bounding box center [689, 109] width 30 height 11
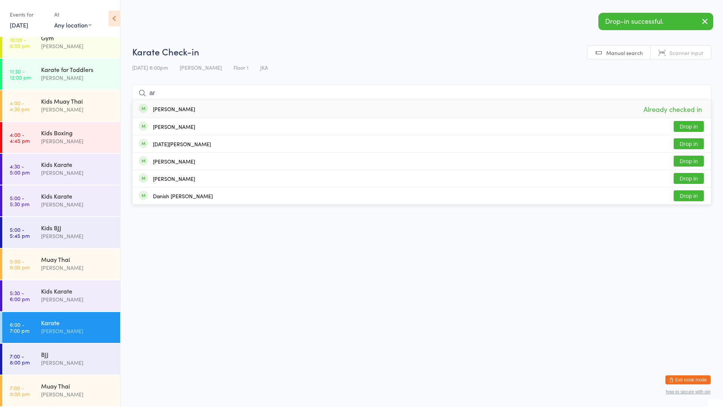
type input "a"
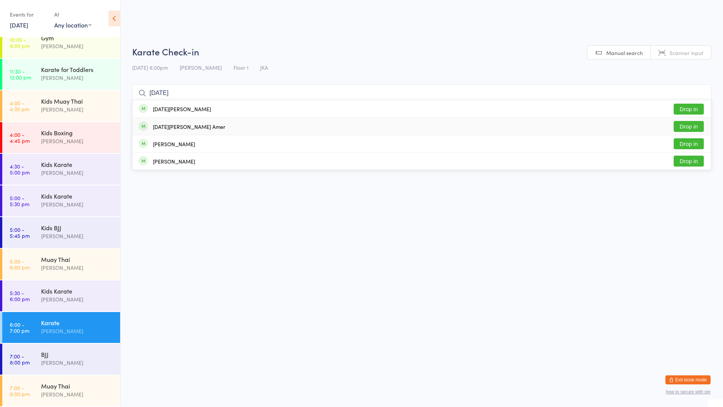
type input "[DATE]"
drag, startPoint x: 689, startPoint y: 126, endPoint x: 692, endPoint y: 122, distance: 5.4
click at [689, 125] on button "Drop in" at bounding box center [689, 126] width 30 height 11
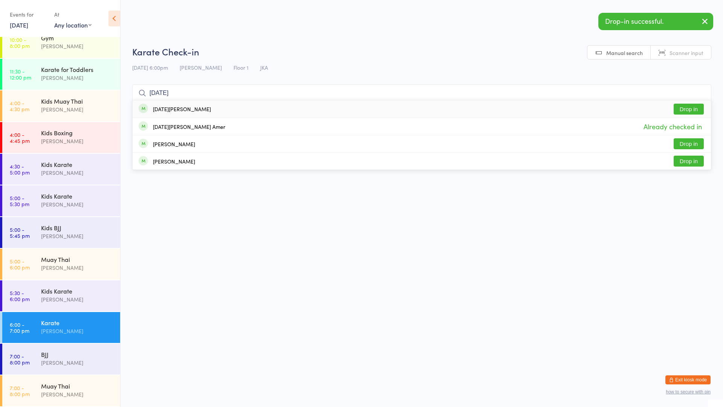
type input "[DATE]"
click at [692, 106] on button "Drop in" at bounding box center [689, 109] width 30 height 11
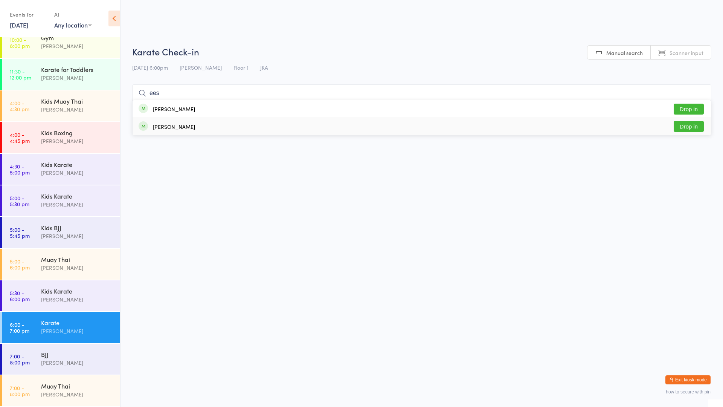
type input "ees"
click at [696, 123] on button "Drop in" at bounding box center [689, 126] width 30 height 11
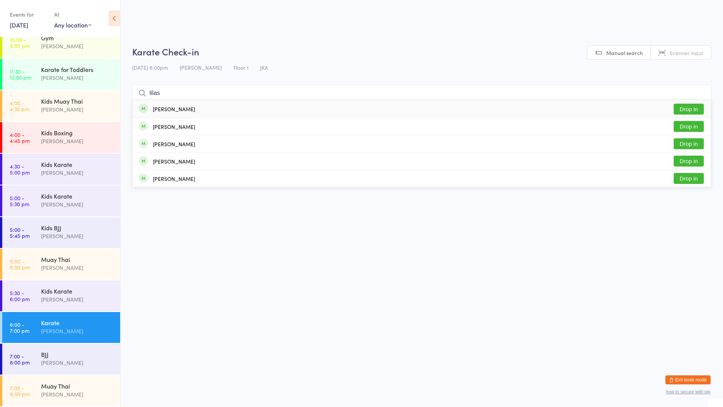
type input "lilas"
drag, startPoint x: 345, startPoint y: 111, endPoint x: 350, endPoint y: 107, distance: 6.2
click at [346, 110] on div "[PERSON_NAME] Drop in" at bounding box center [422, 108] width 578 height 17
type input "r"
type input "[PERSON_NAME]"
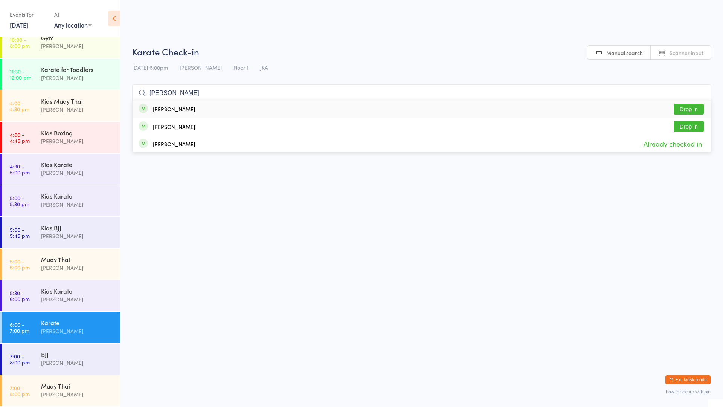
click at [695, 104] on button "Drop in" at bounding box center [689, 109] width 30 height 11
type input "areena"
click at [685, 108] on button "Drop in" at bounding box center [689, 109] width 30 height 11
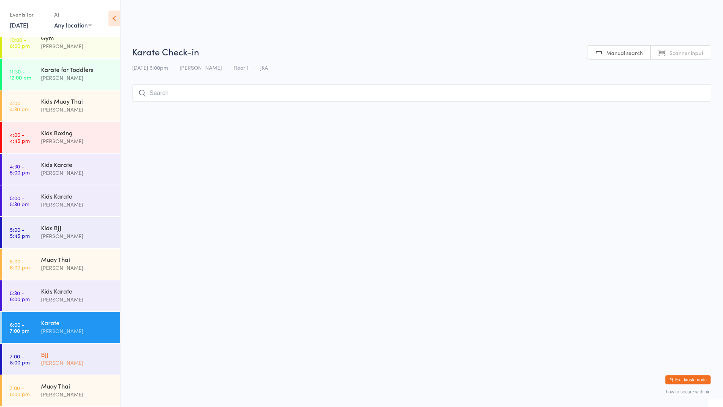
click at [56, 360] on div "[PERSON_NAME]" at bounding box center [77, 362] width 73 height 9
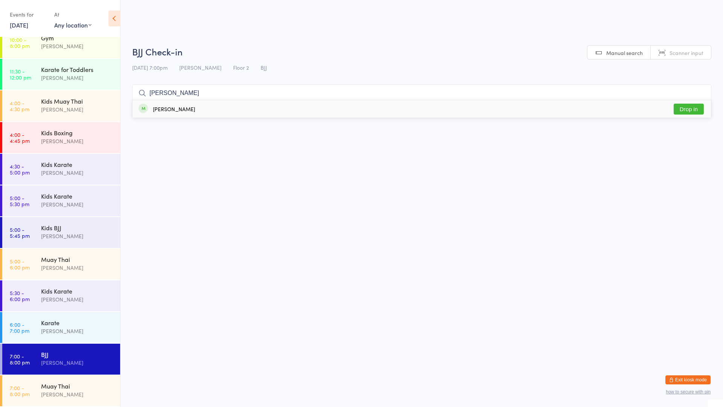
type input "[PERSON_NAME]"
click at [176, 107] on div "[PERSON_NAME]" at bounding box center [174, 109] width 42 height 6
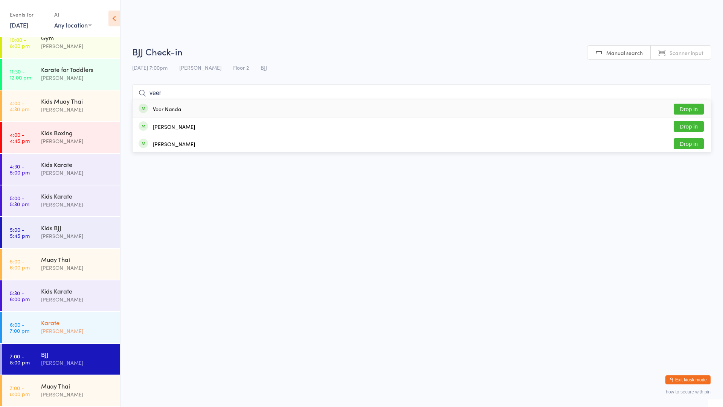
type input "veer"
click at [56, 326] on div "Karate" at bounding box center [77, 322] width 73 height 8
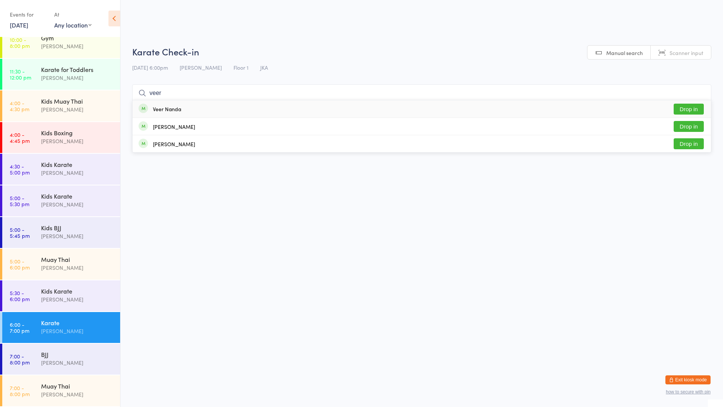
type input "veer"
click at [684, 113] on button "Drop in" at bounding box center [689, 109] width 30 height 11
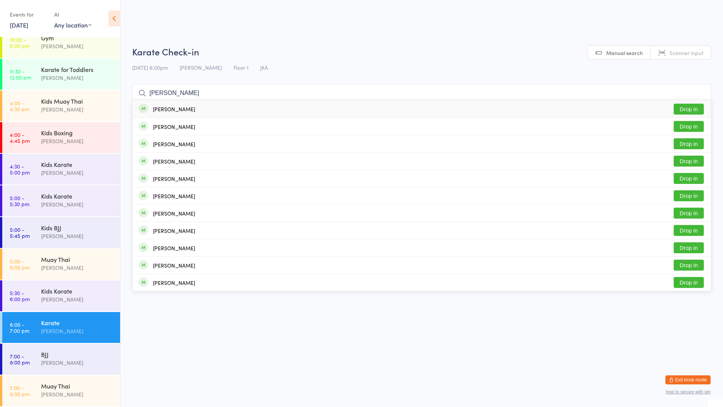
type input "[PERSON_NAME]"
drag, startPoint x: 692, startPoint y: 108, endPoint x: 693, endPoint y: 104, distance: 5.0
click at [693, 105] on button "Drop in" at bounding box center [689, 109] width 30 height 11
type input "l"
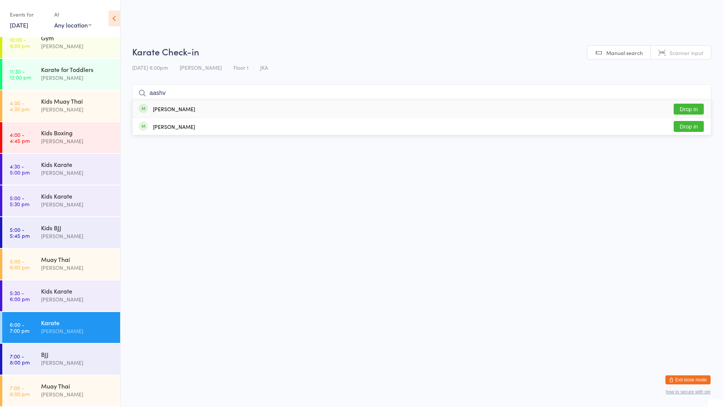
type input "aashv"
click at [694, 105] on button "Drop in" at bounding box center [689, 109] width 30 height 11
click at [56, 326] on div "Karate [PERSON_NAME]" at bounding box center [80, 327] width 79 height 30
click at [66, 296] on div "[PERSON_NAME]" at bounding box center [77, 299] width 73 height 9
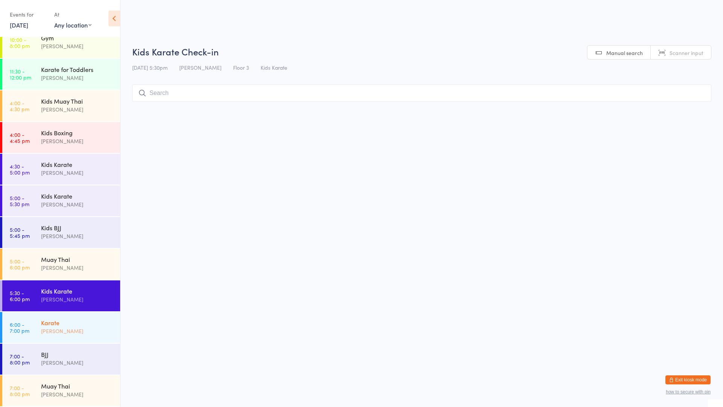
click at [57, 321] on div "Karate" at bounding box center [77, 322] width 73 height 8
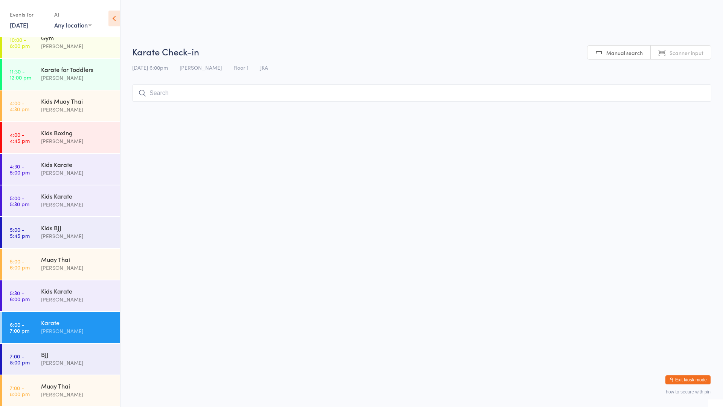
click at [187, 93] on input "search" at bounding box center [421, 92] width 579 height 17
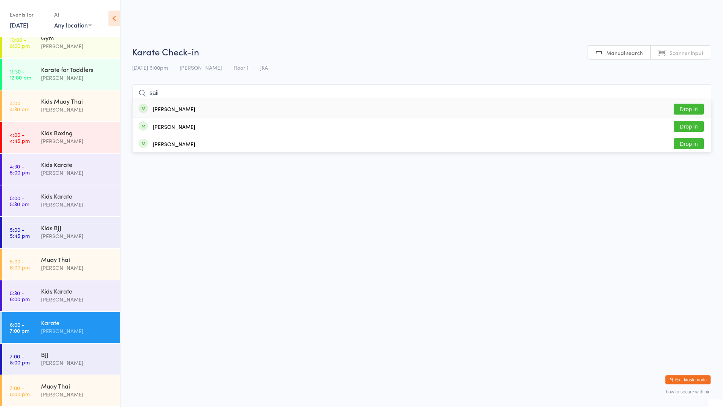
type input "saii"
click at [689, 108] on button "Drop in" at bounding box center [689, 109] width 30 height 11
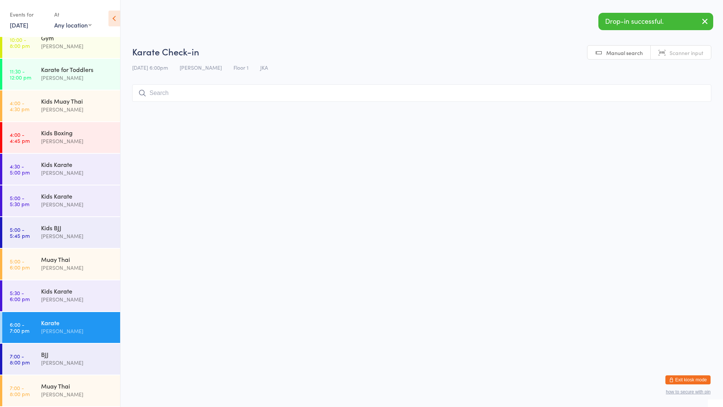
click at [297, 93] on input "search" at bounding box center [421, 92] width 579 height 17
type input "saii"
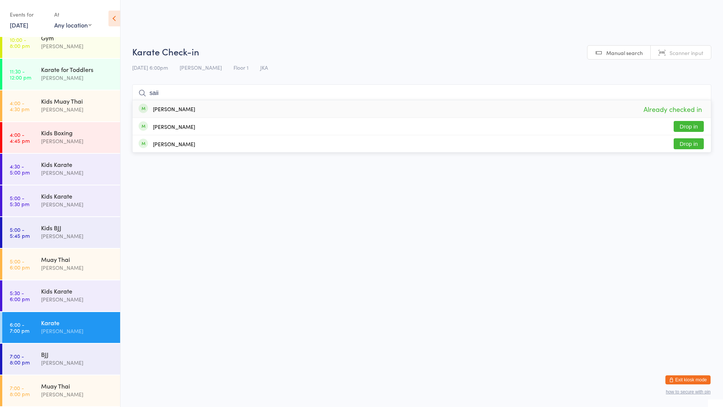
click at [699, 95] on input "saii" at bounding box center [421, 92] width 579 height 17
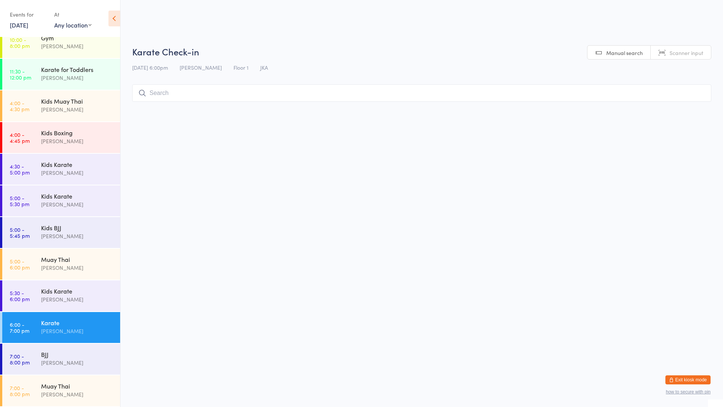
click at [465, 203] on html "You have now entered Kiosk Mode. Members will be able to check themselves in us…" at bounding box center [361, 203] width 723 height 407
